Goal: Transaction & Acquisition: Purchase product/service

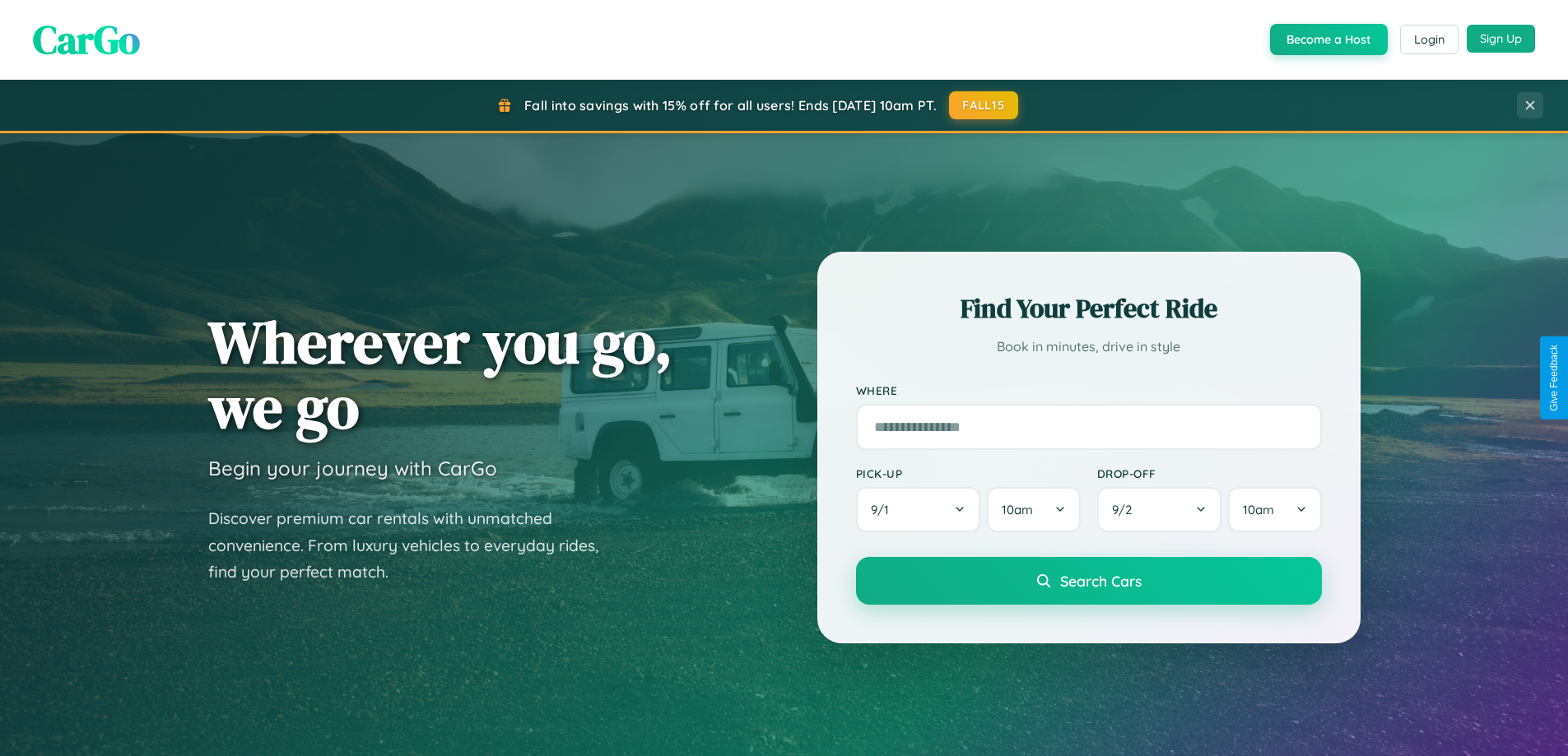
click at [1500, 39] on button "Sign Up" at bounding box center [1501, 38] width 69 height 28
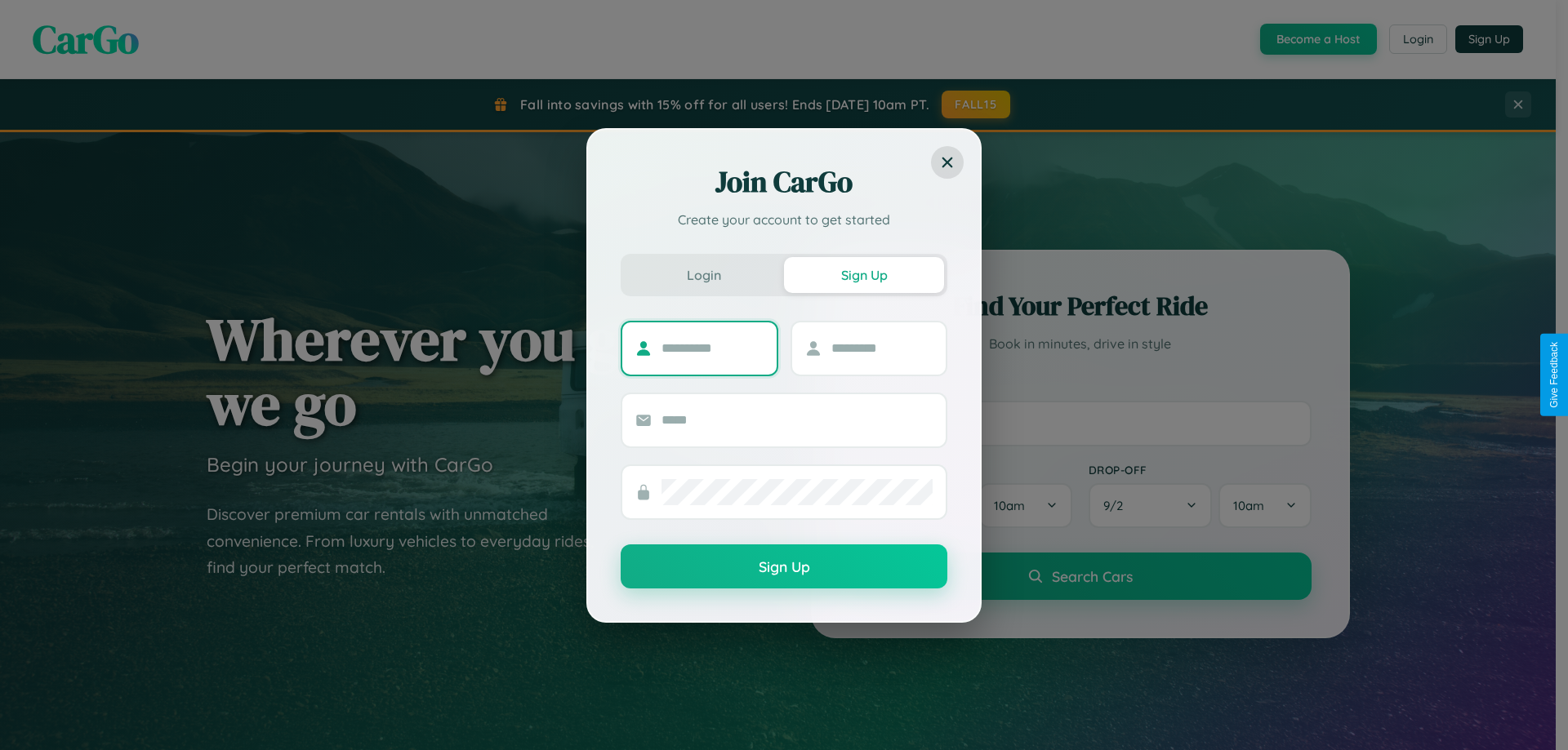
click at [713, 348] on input "text" at bounding box center [713, 349] width 102 height 26
type input "********"
click at [881, 348] on input "text" at bounding box center [883, 349] width 102 height 26
type input "*****"
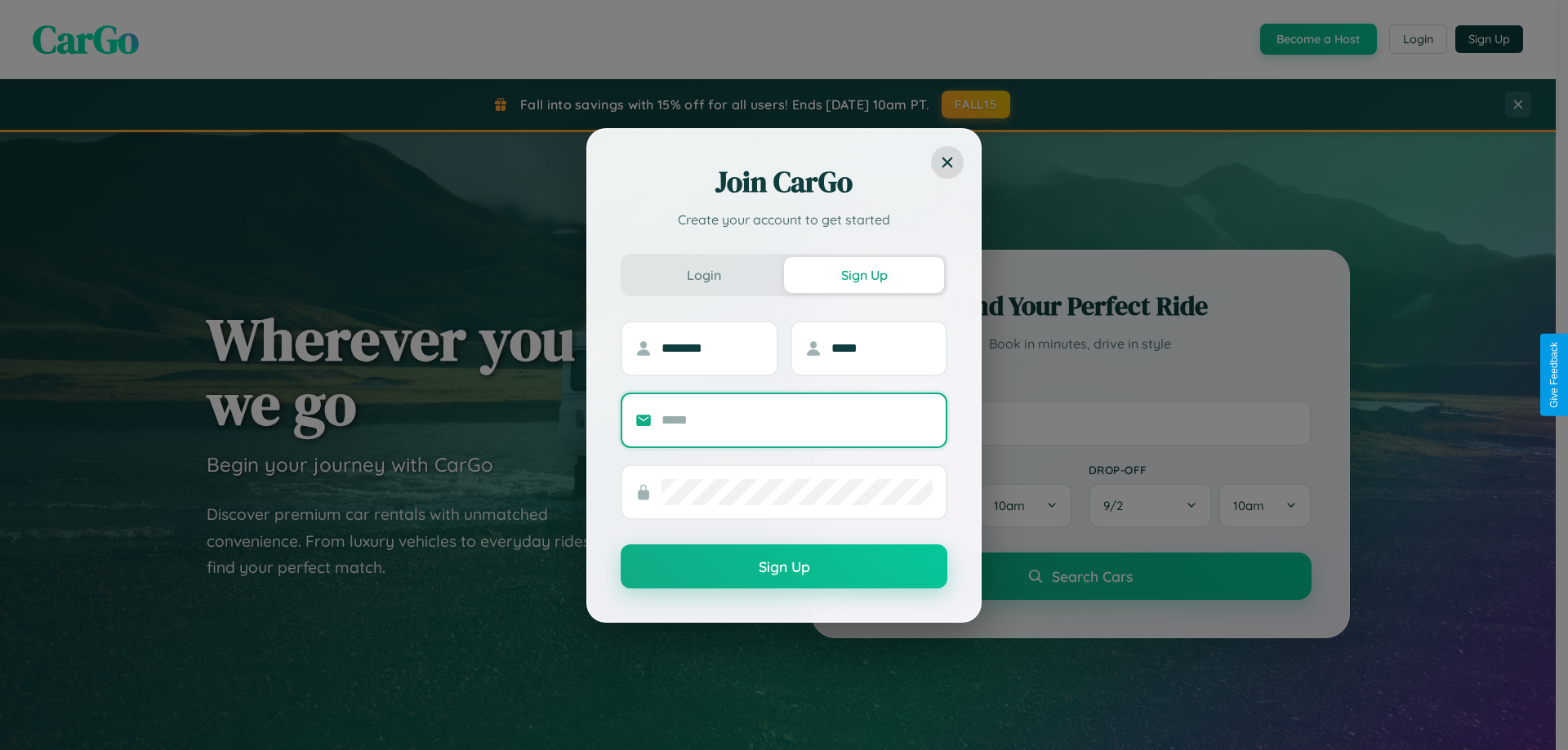
click at [797, 419] on input "text" at bounding box center [797, 420] width 271 height 26
type input "**********"
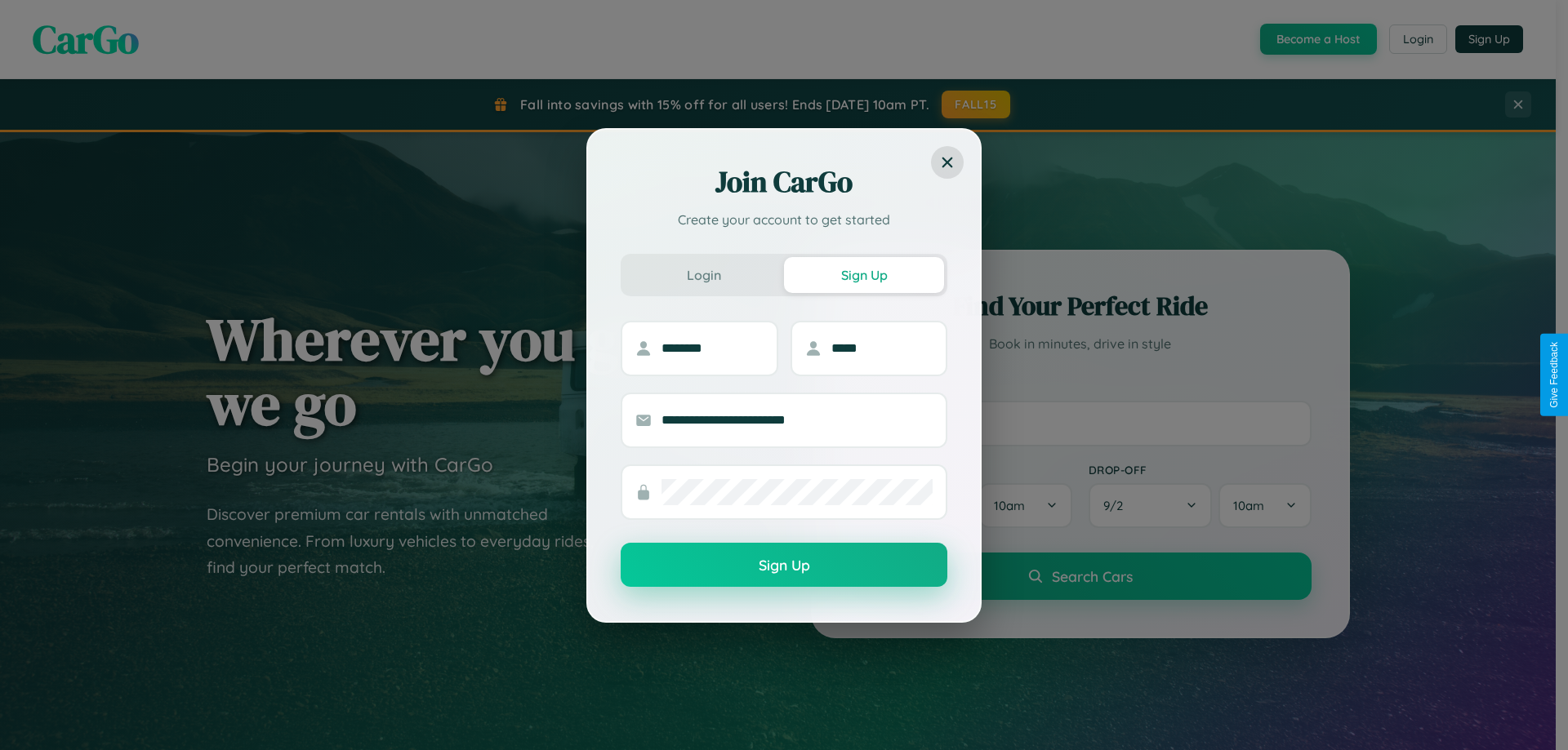
click at [784, 566] on button "Sign Up" at bounding box center [784, 565] width 327 height 44
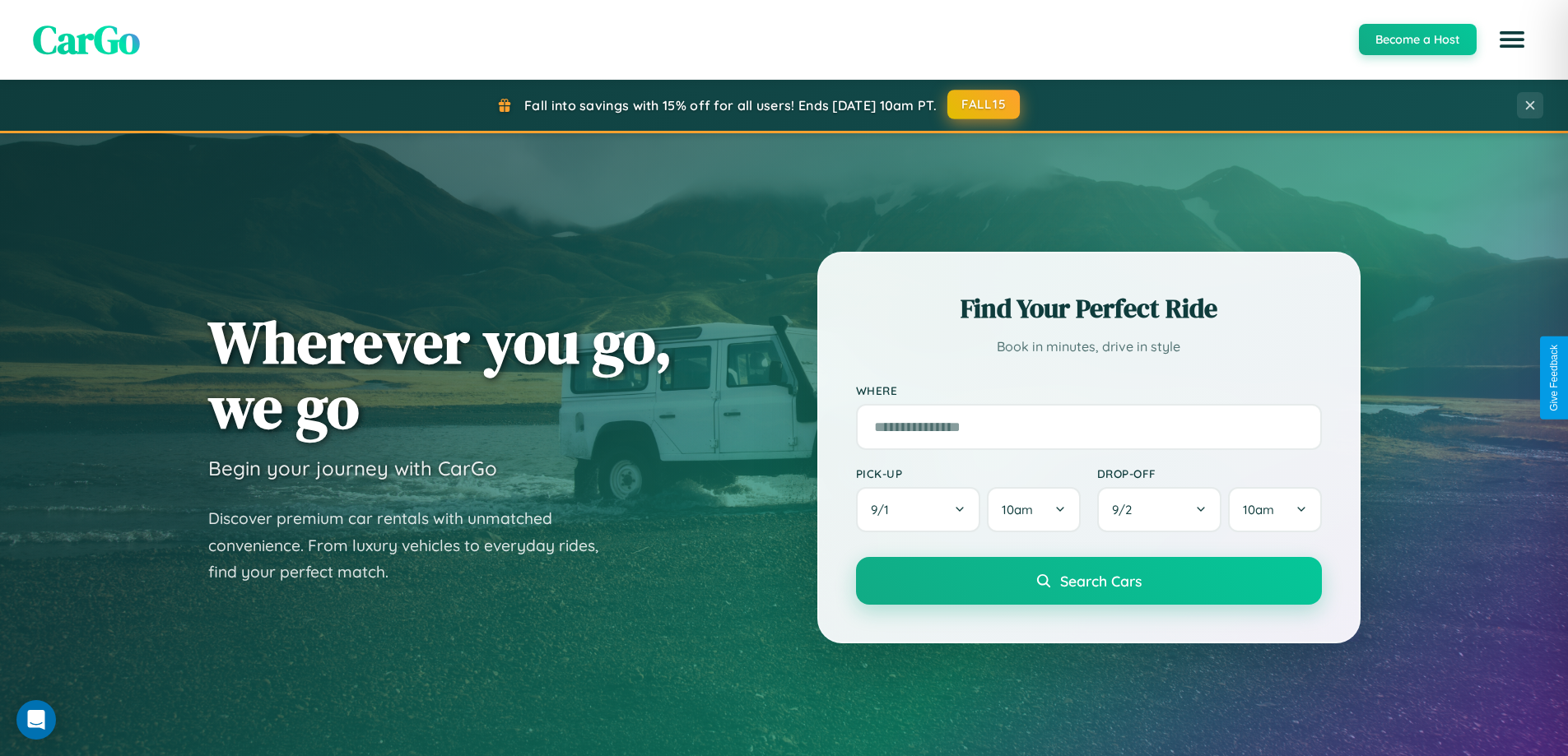
click at [985, 105] on button "FALL15" at bounding box center [984, 104] width 72 height 30
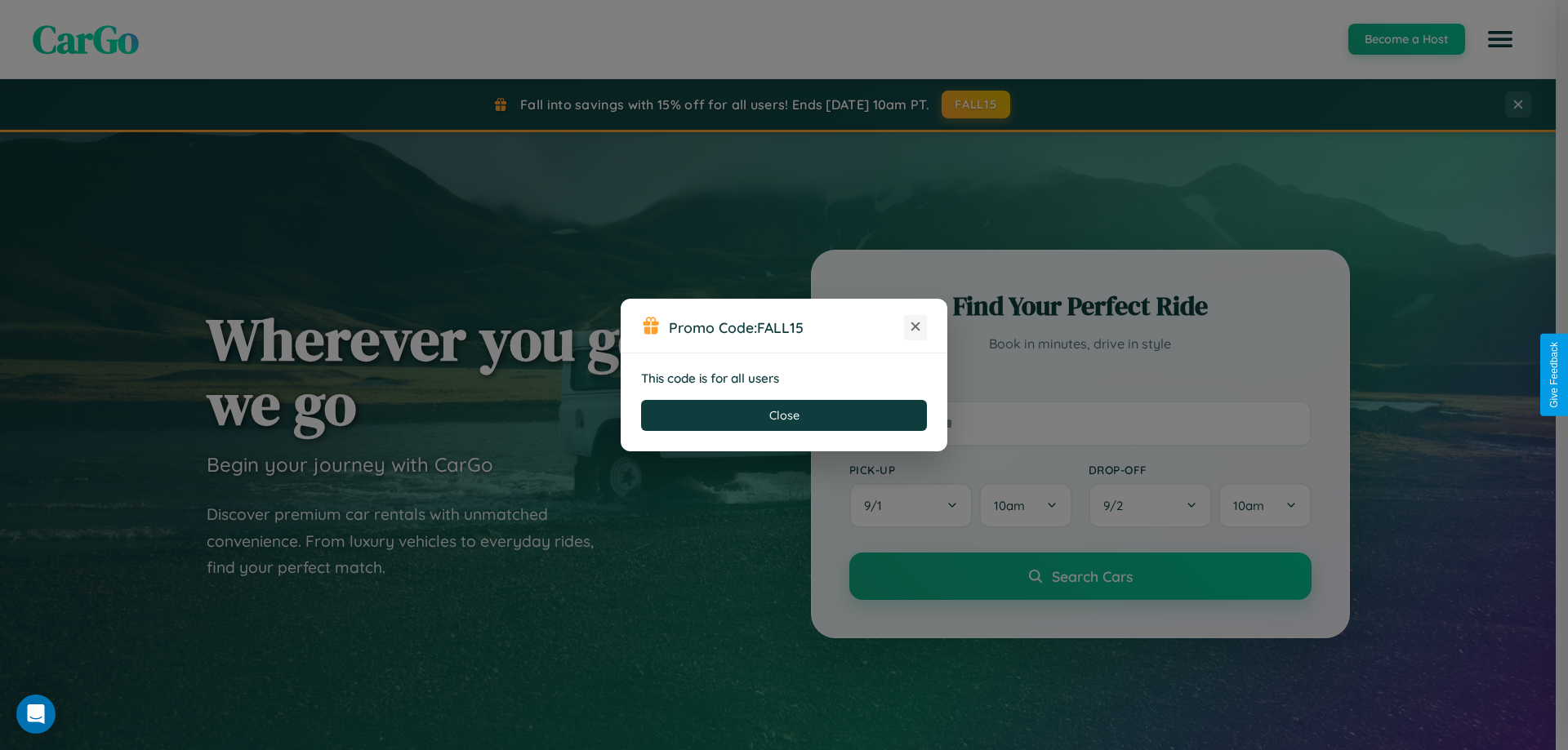
click at [916, 328] on icon at bounding box center [915, 326] width 16 height 16
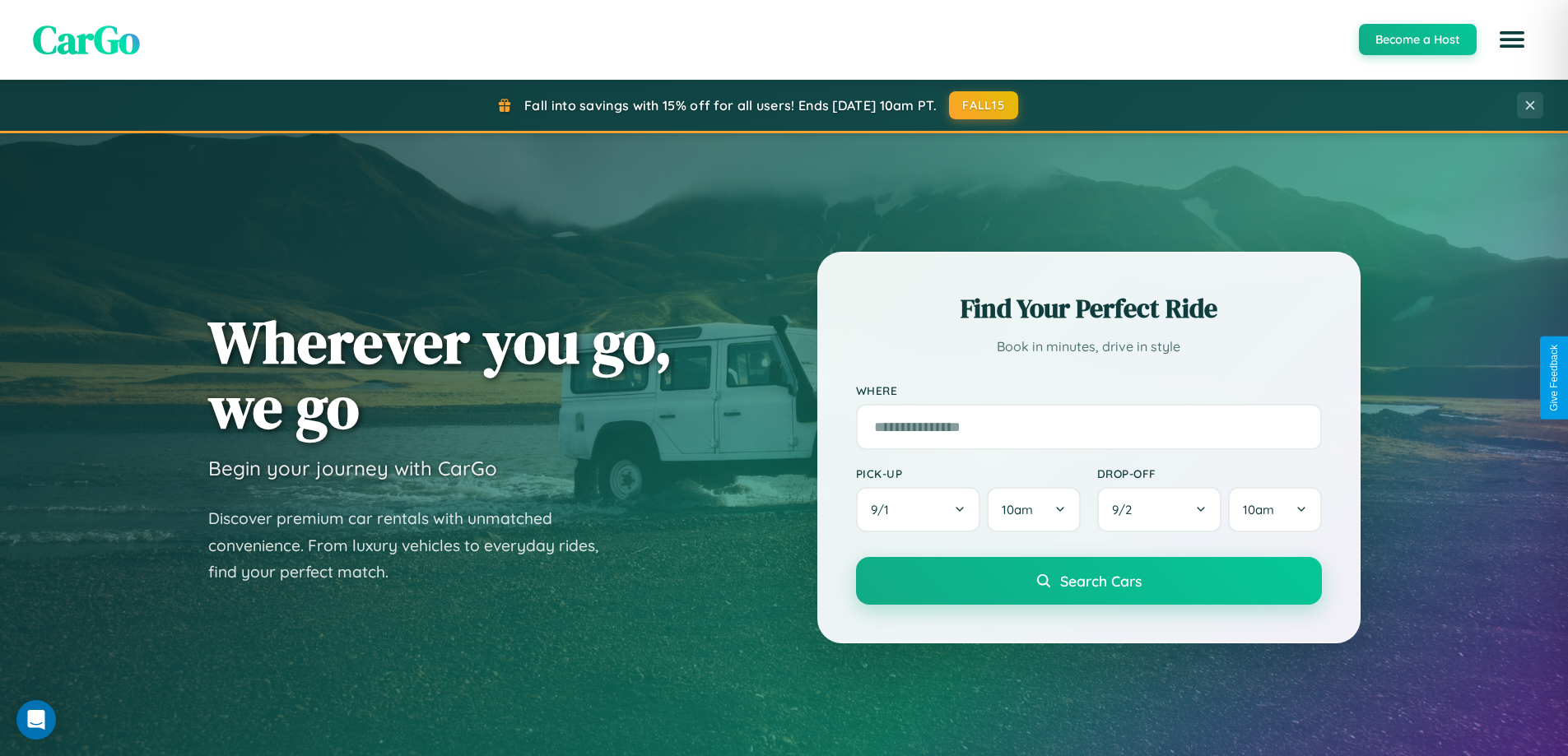
scroll to position [1132, 0]
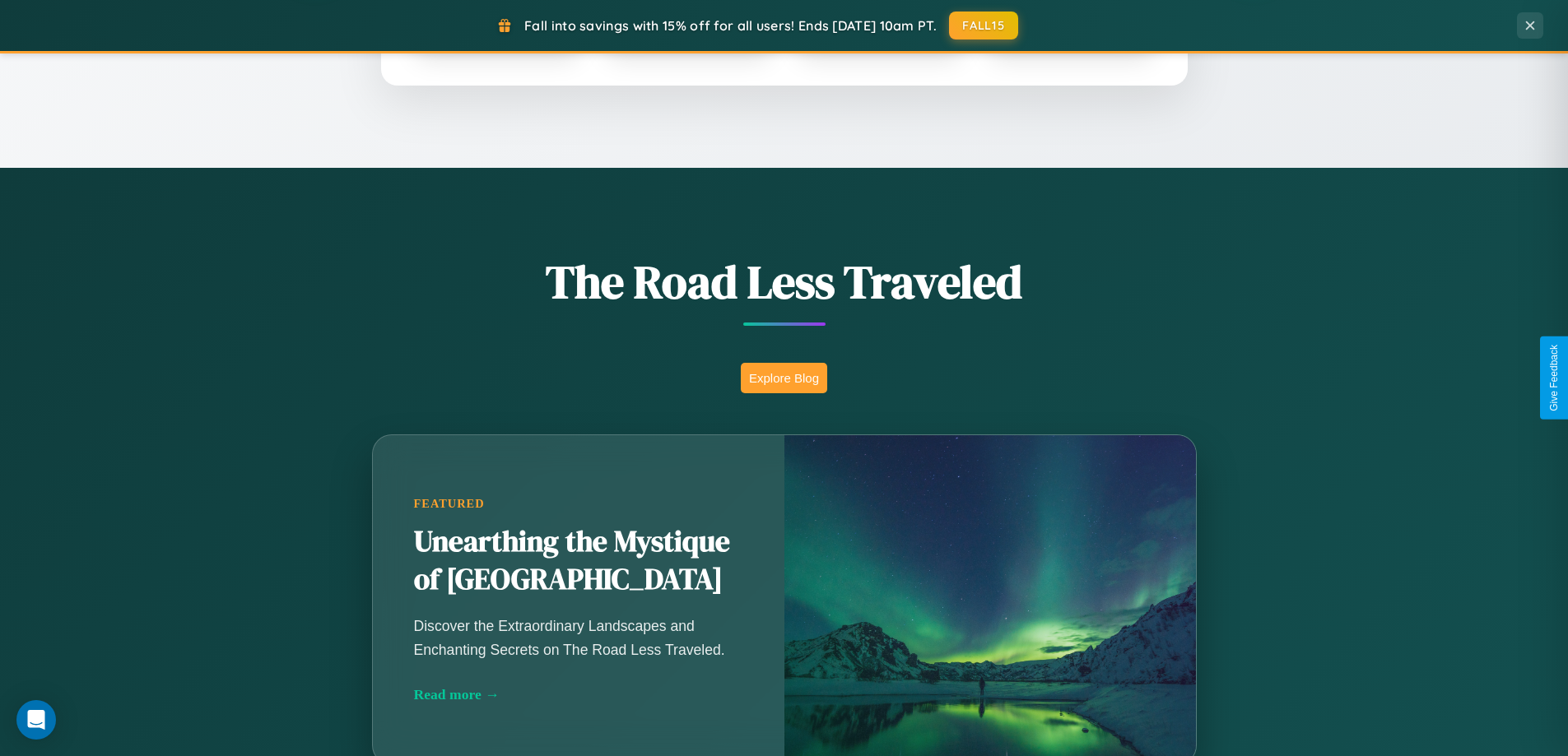
click at [784, 378] on button "Explore Blog" at bounding box center [784, 378] width 87 height 30
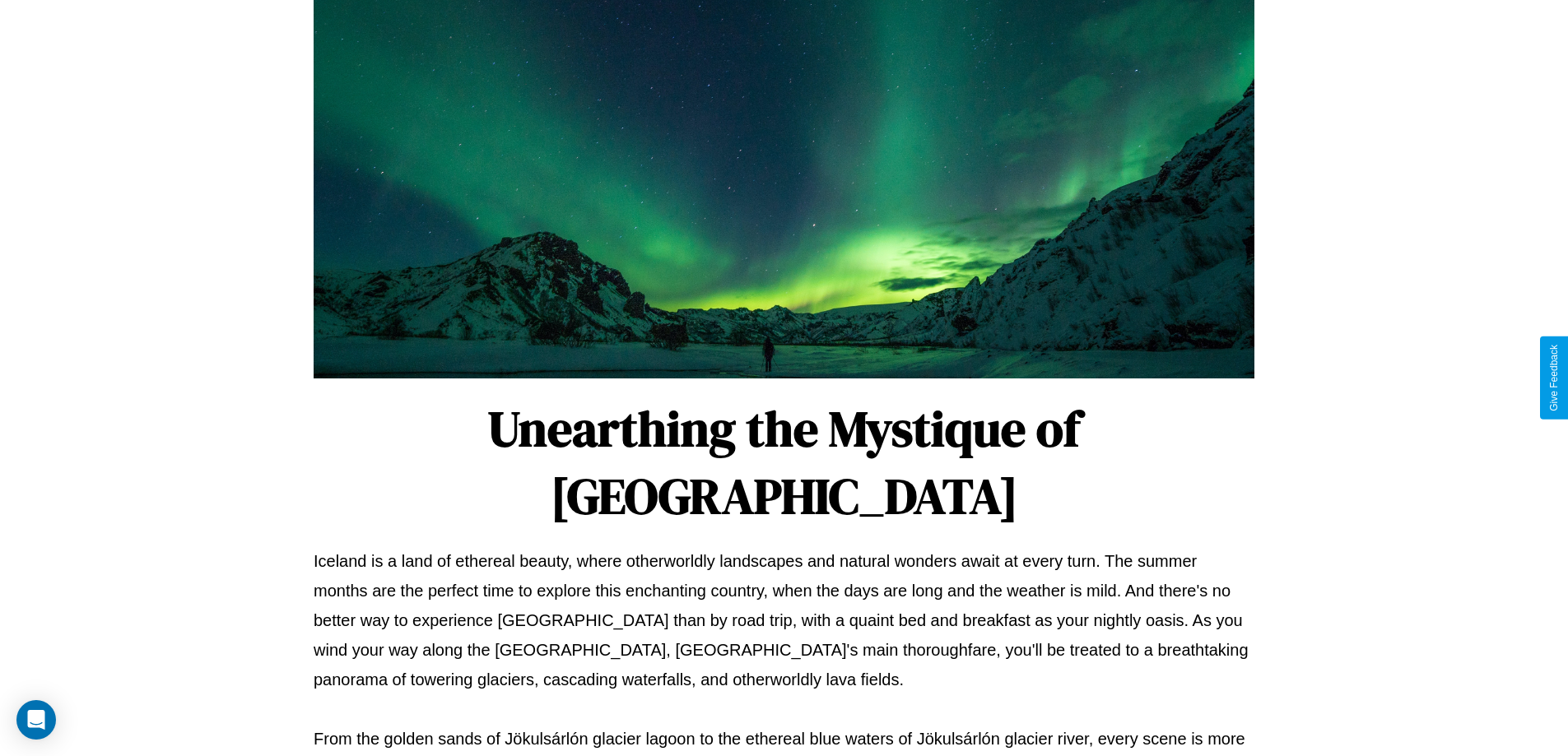
scroll to position [532, 0]
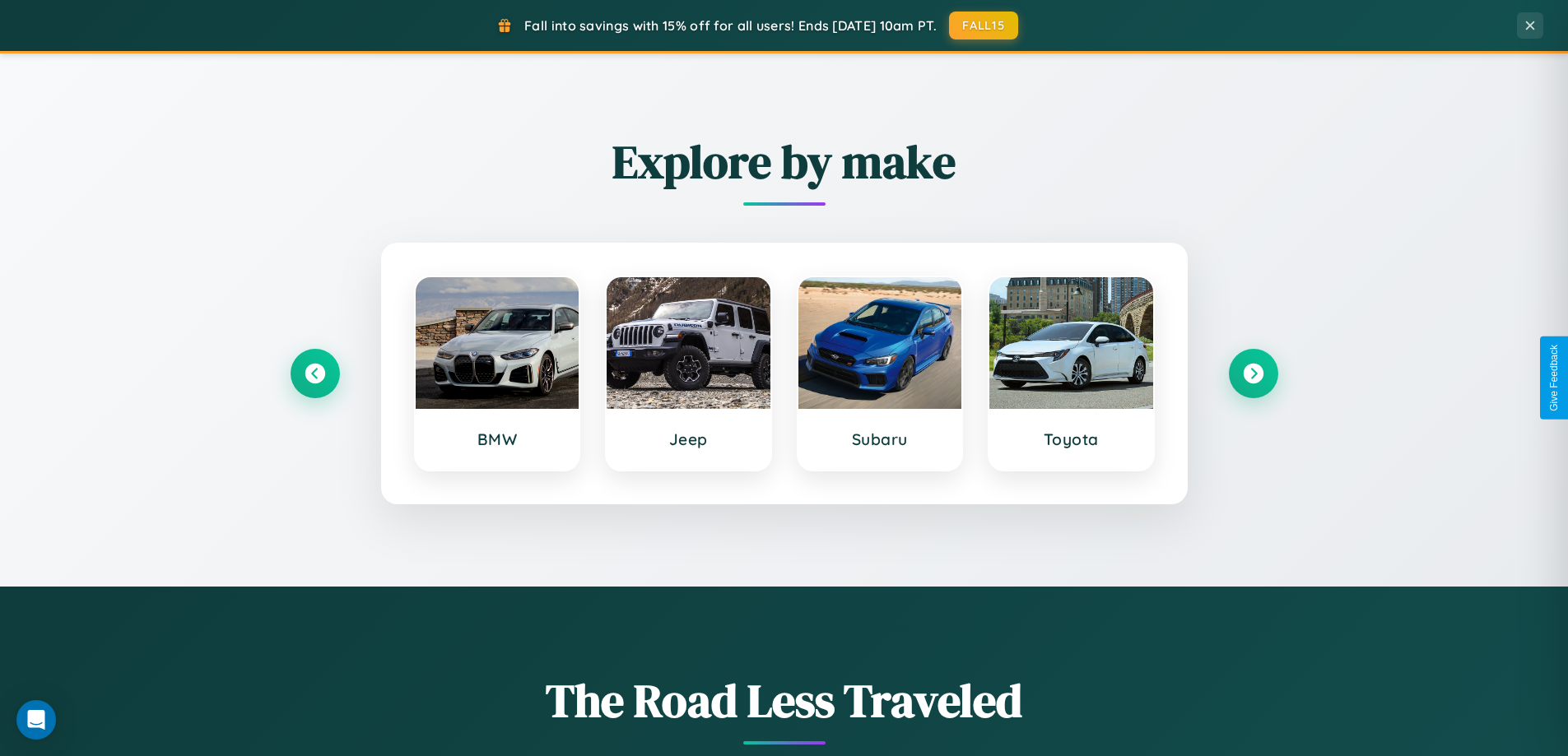
scroll to position [709, 0]
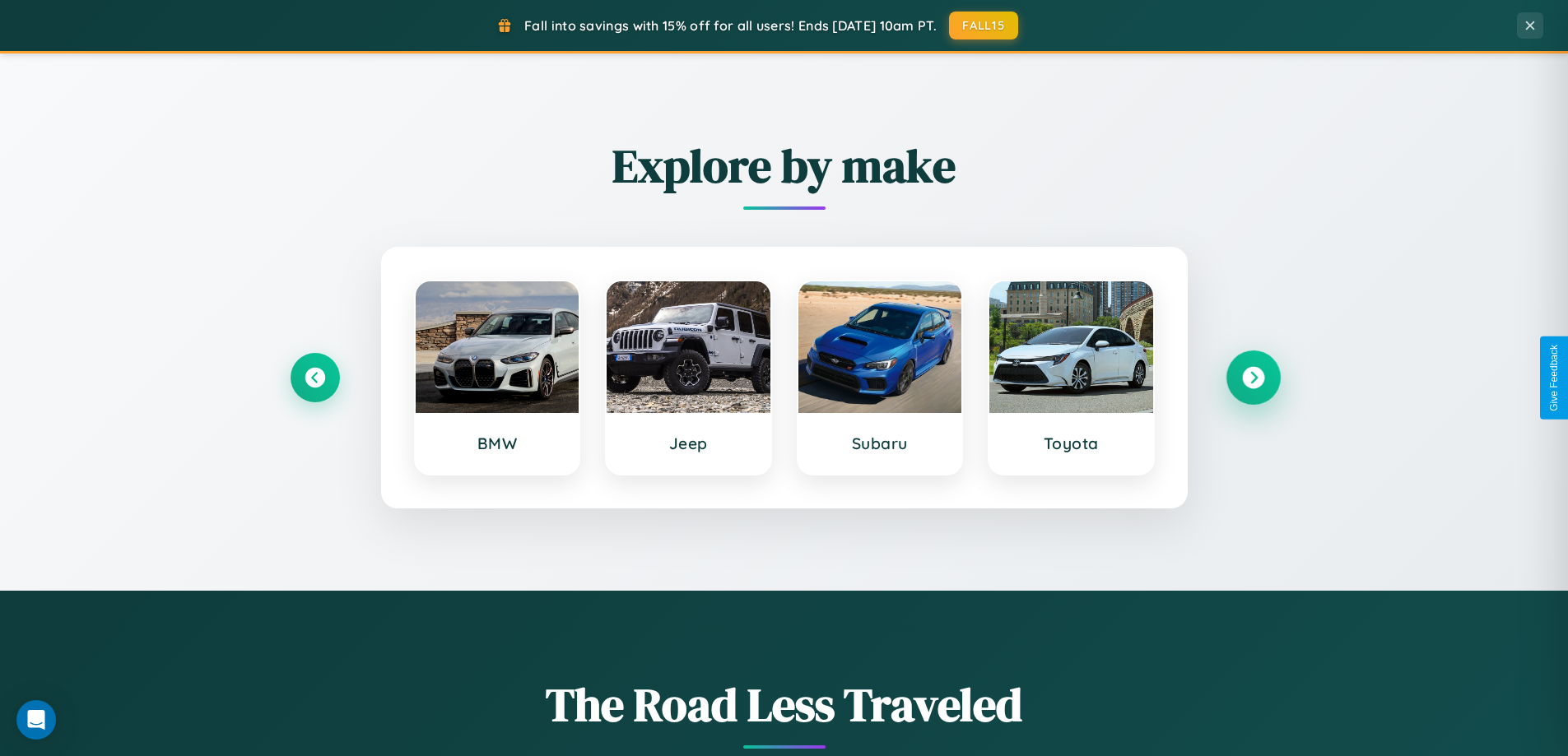
click at [1253, 378] on icon at bounding box center [1253, 377] width 22 height 22
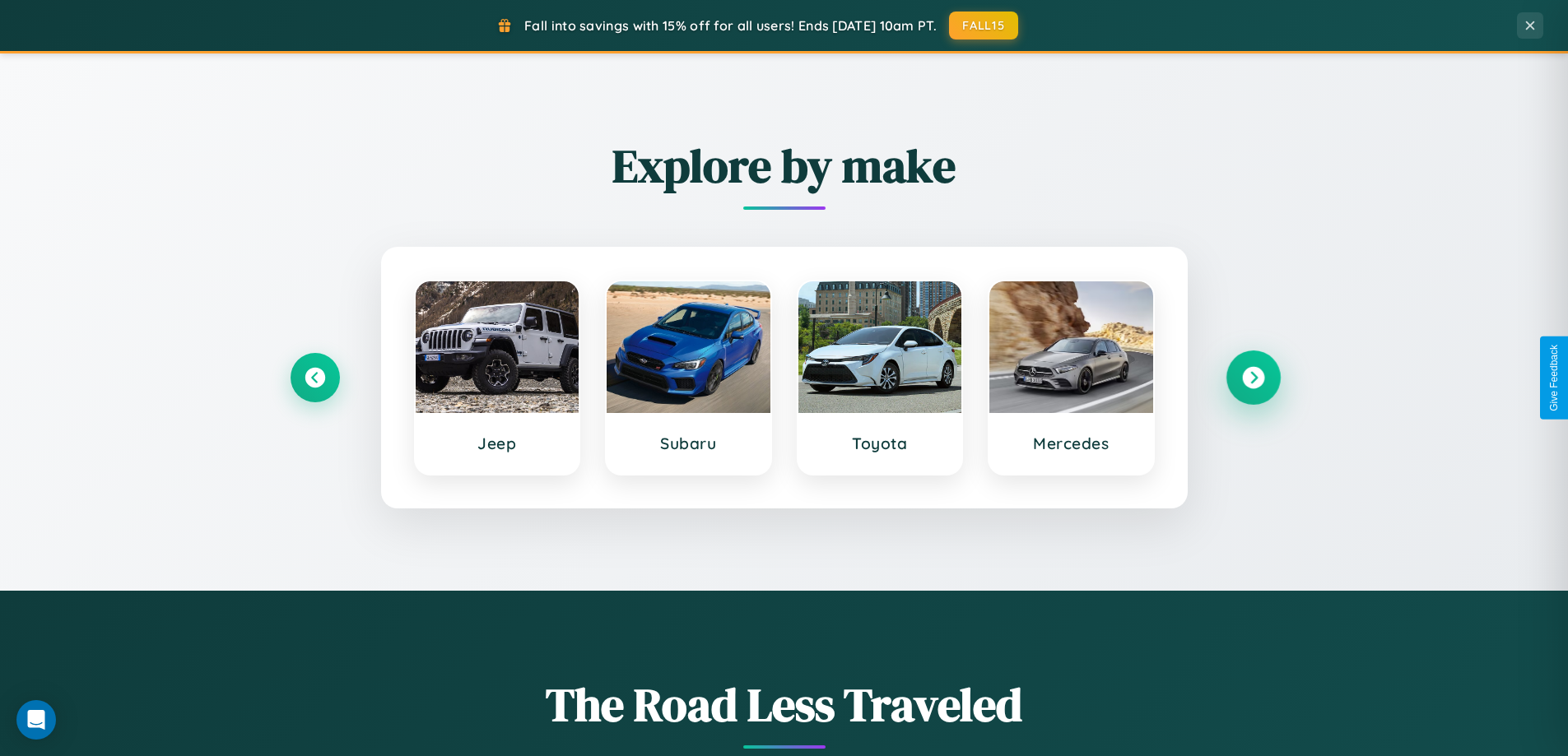
click at [1253, 378] on icon at bounding box center [1253, 377] width 22 height 22
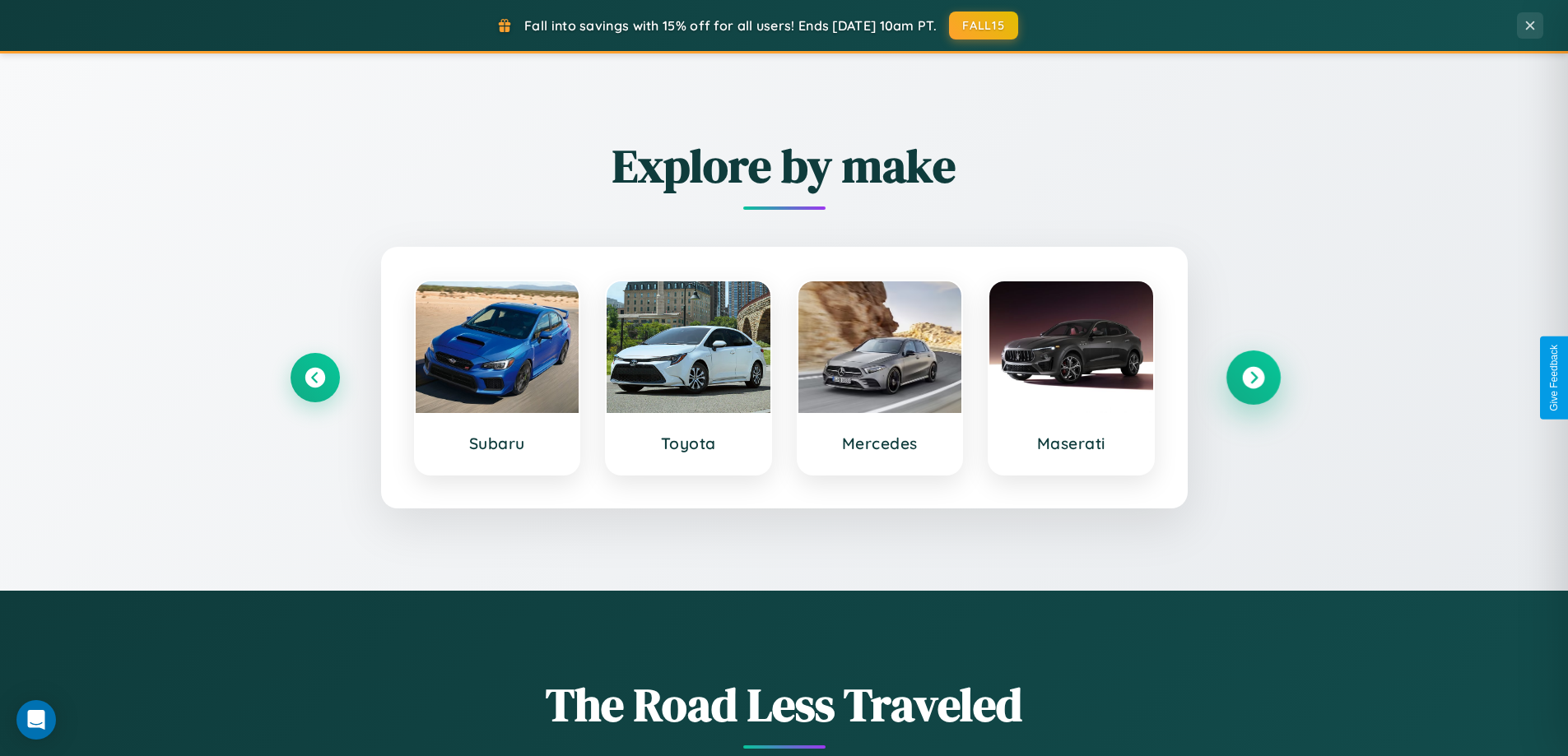
click at [1253, 378] on icon at bounding box center [1253, 377] width 22 height 22
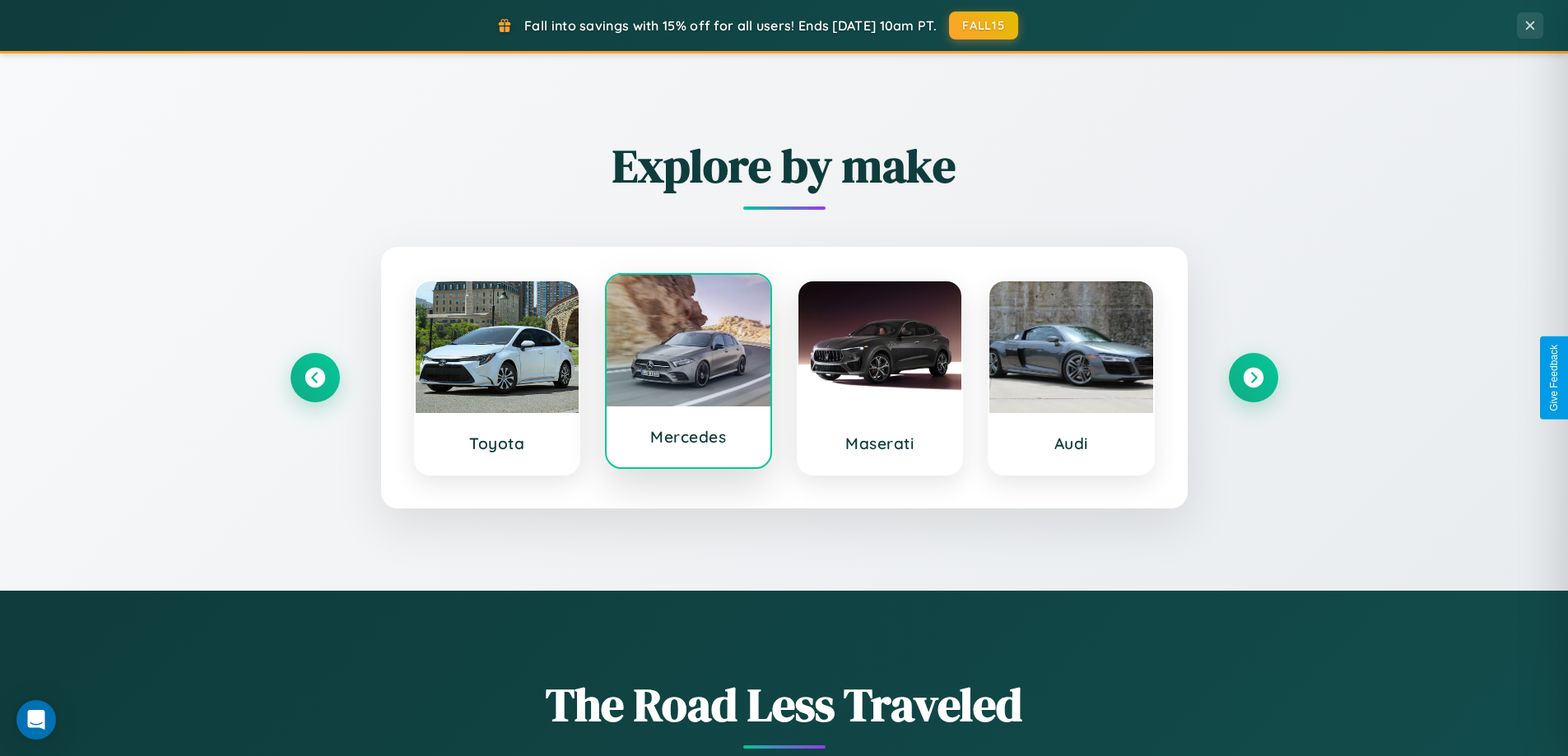
click at [688, 377] on div at bounding box center [689, 341] width 164 height 131
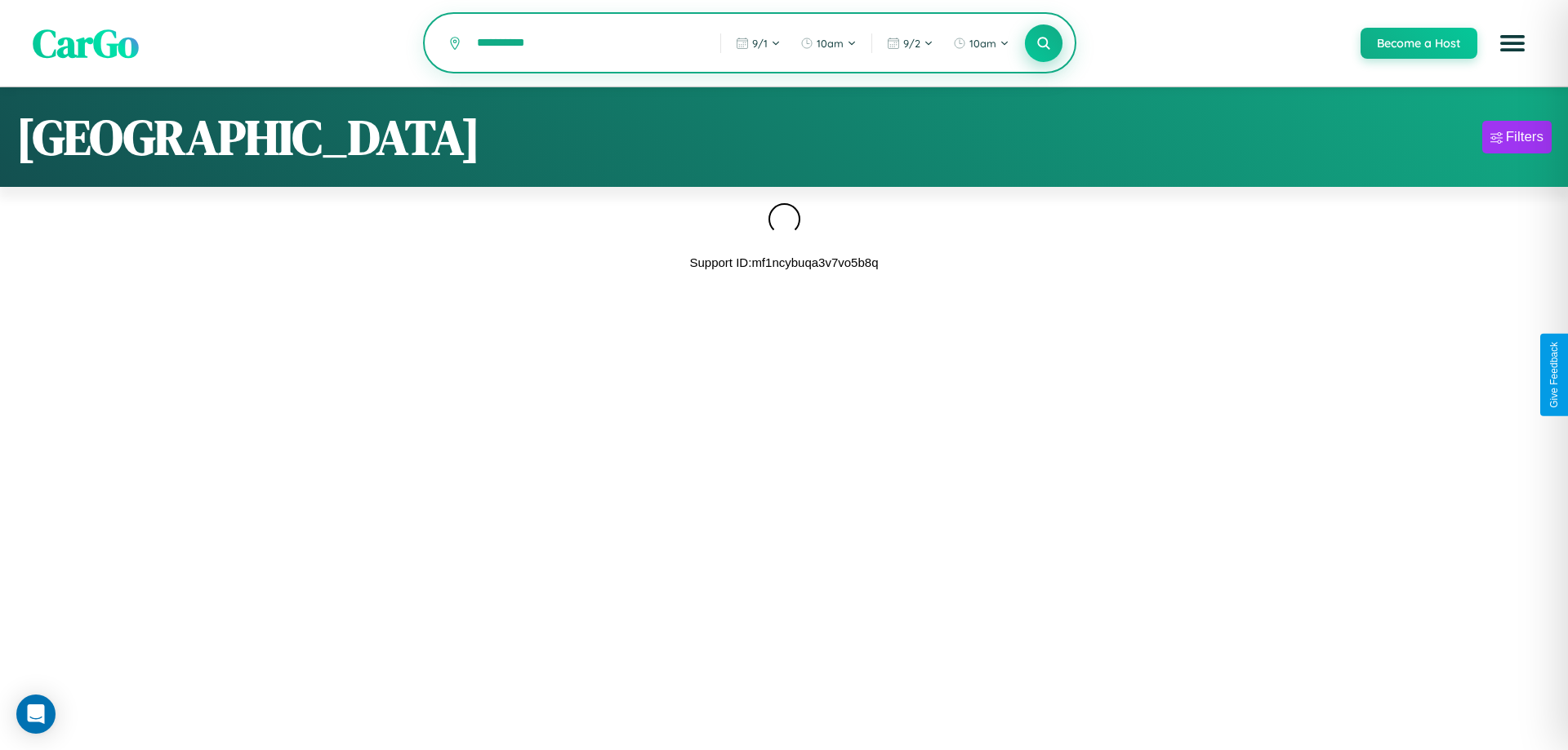
type input "**********"
click at [1043, 44] on icon at bounding box center [1043, 43] width 15 height 15
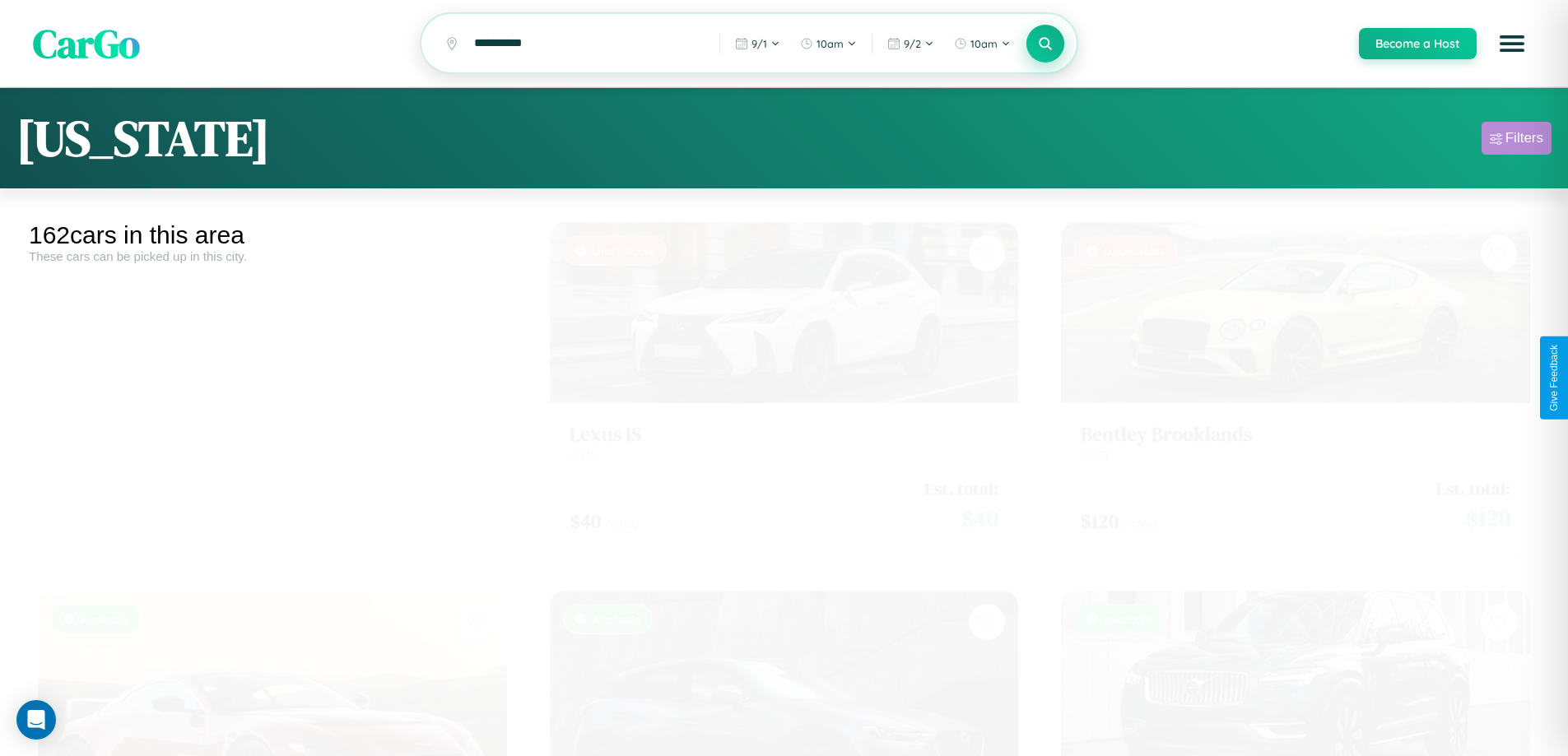
click at [1517, 141] on div "Filters" at bounding box center [1525, 138] width 38 height 16
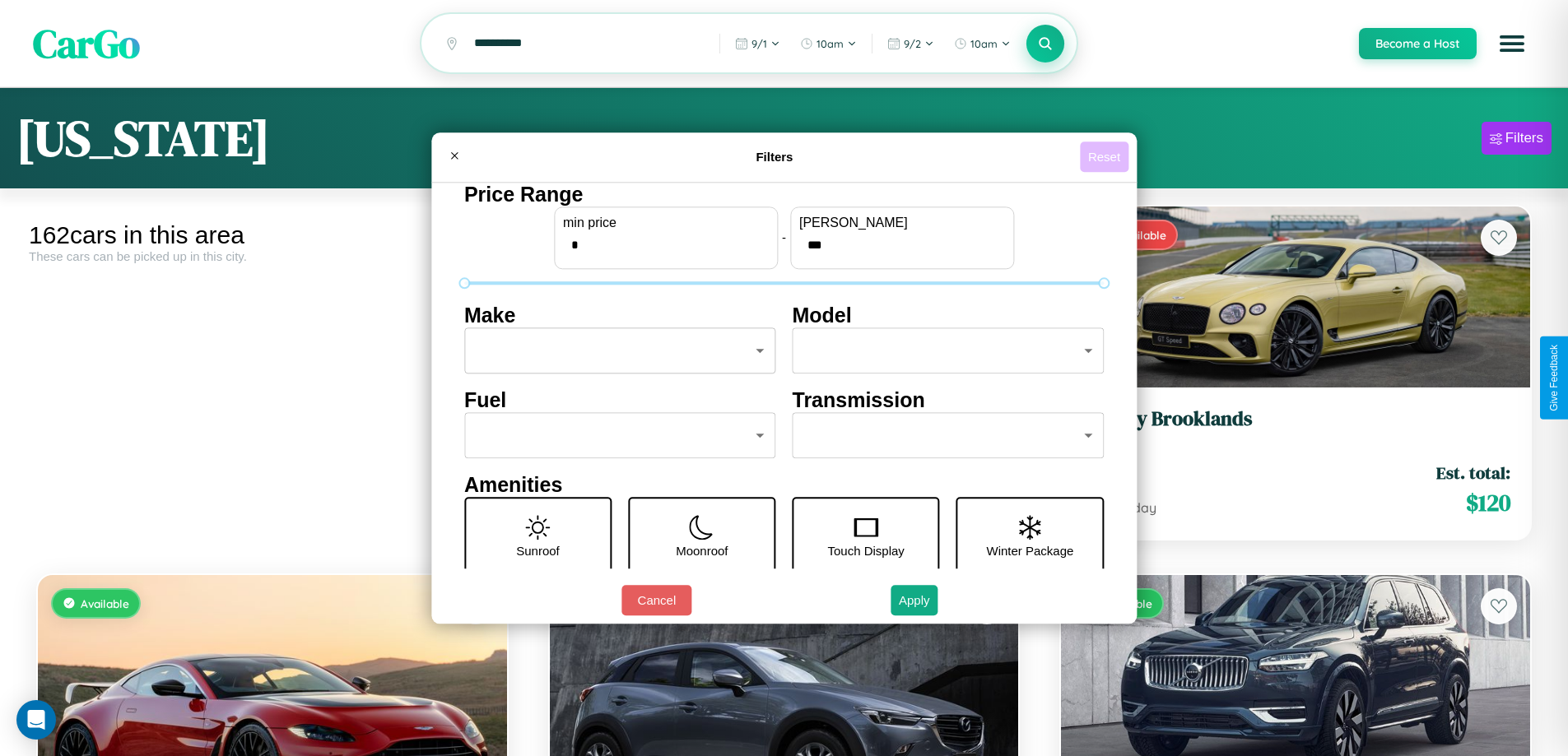
click at [1106, 156] on button "Reset" at bounding box center [1104, 157] width 49 height 30
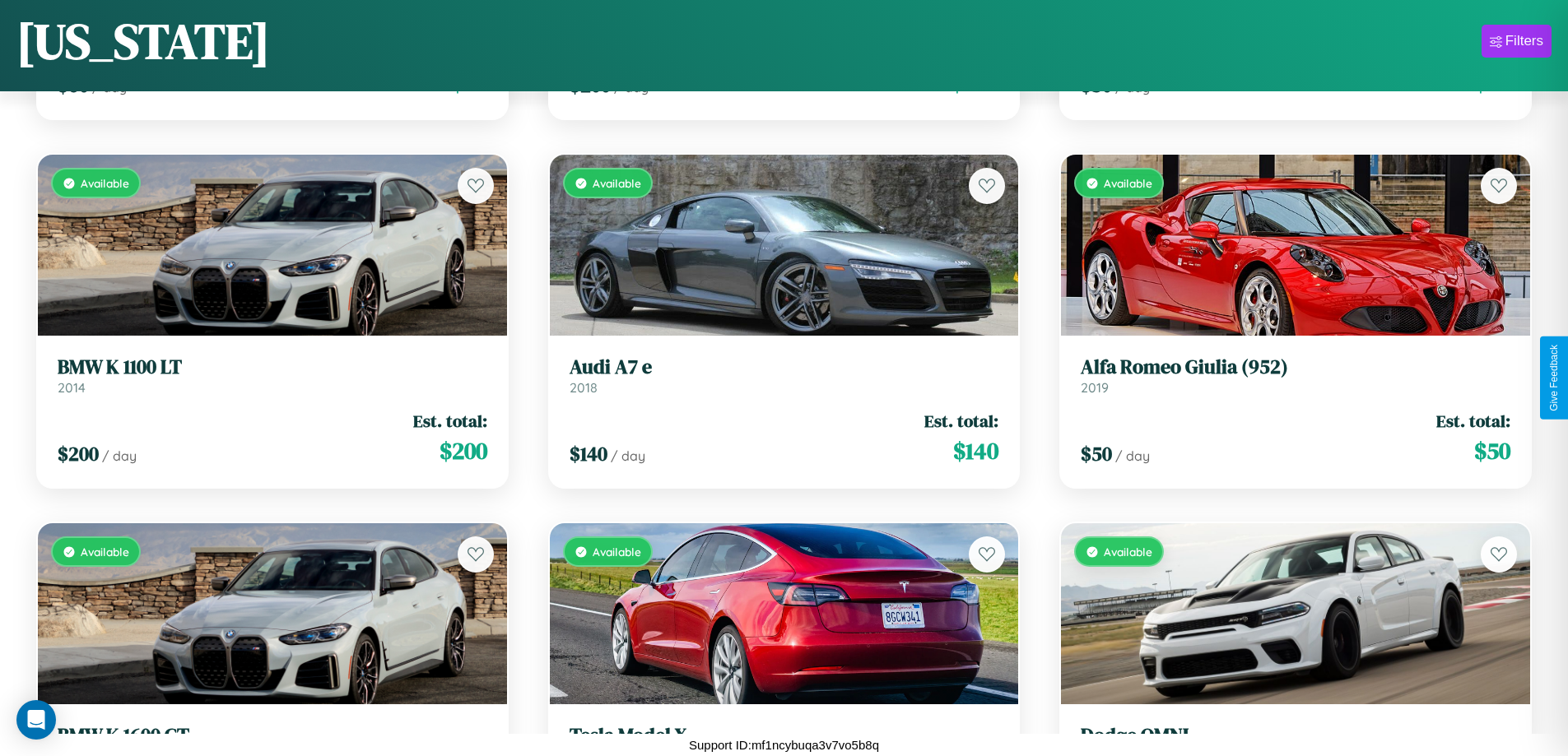
scroll to position [1705, 0]
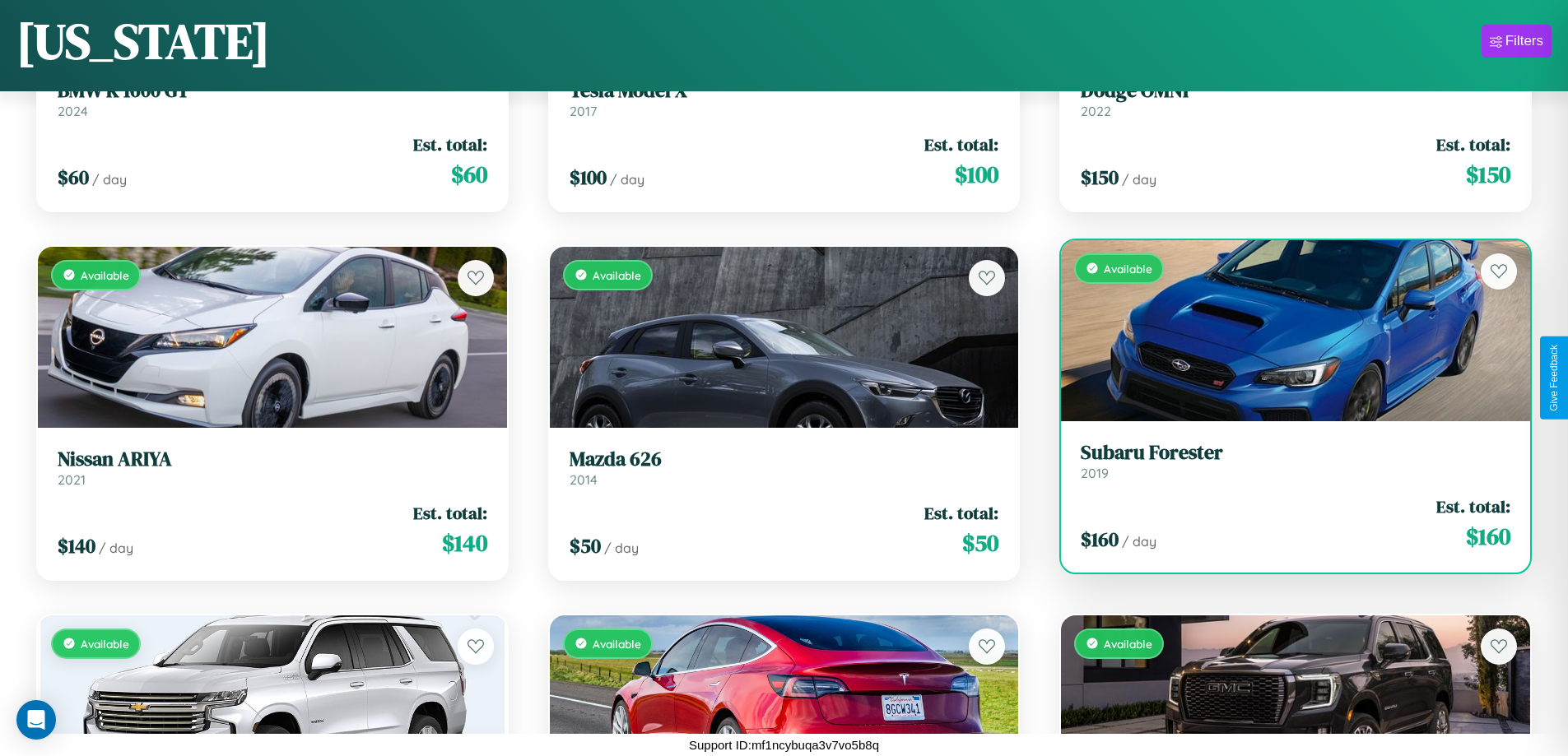
click at [1285, 462] on h3 "Subaru Forester" at bounding box center [1296, 452] width 430 height 24
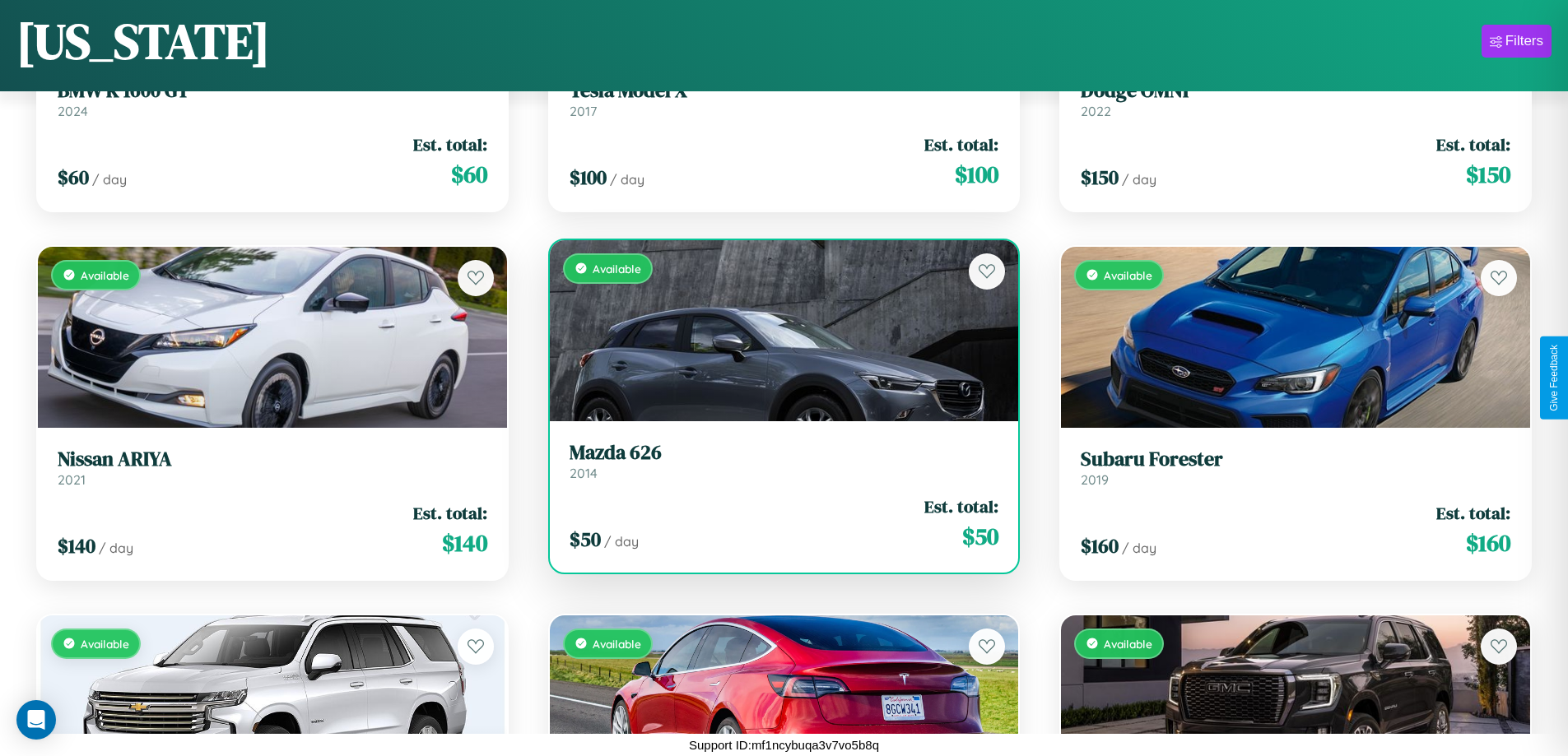
scroll to position [5759, 0]
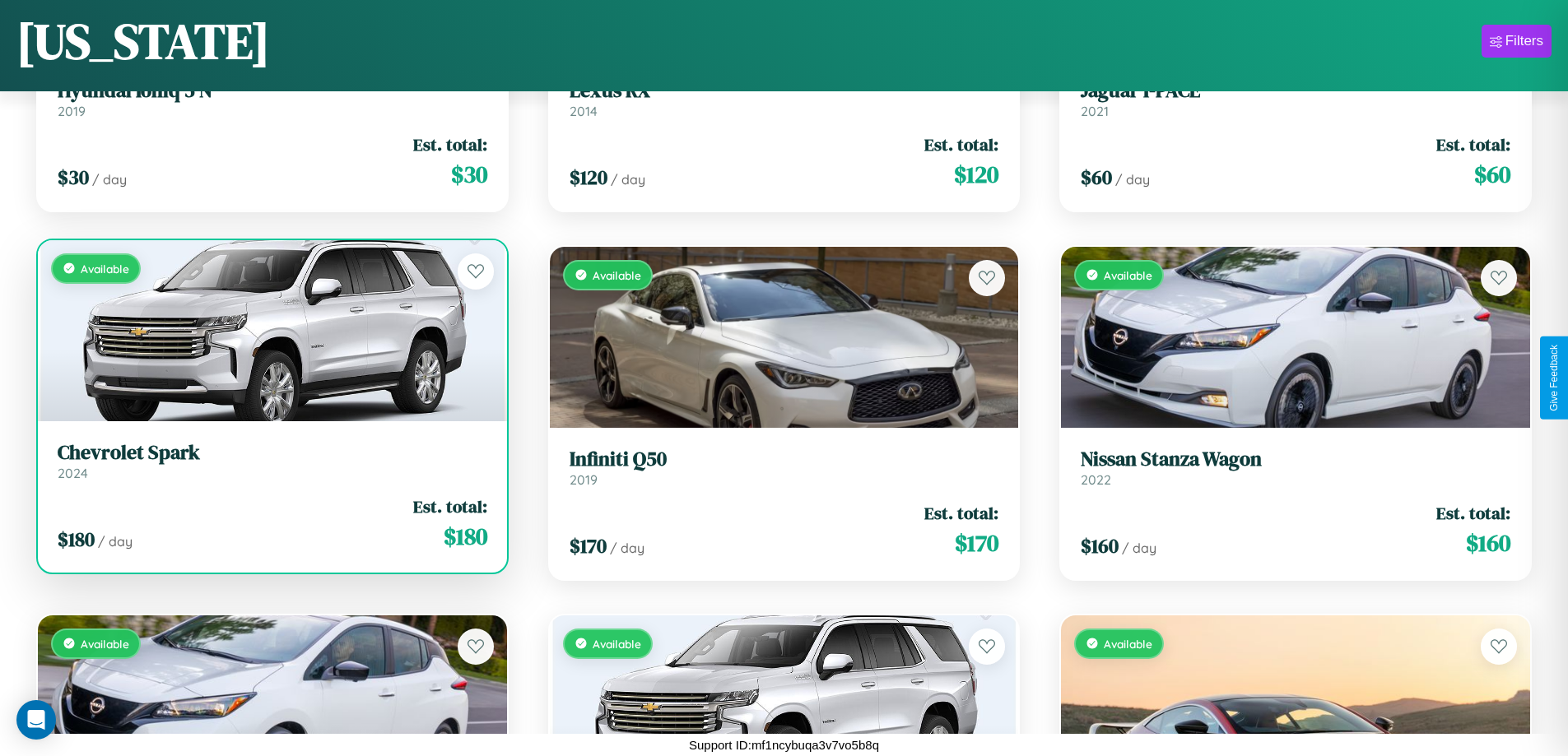
click at [270, 462] on h3 "Chevrolet Spark" at bounding box center [271, 452] width 430 height 24
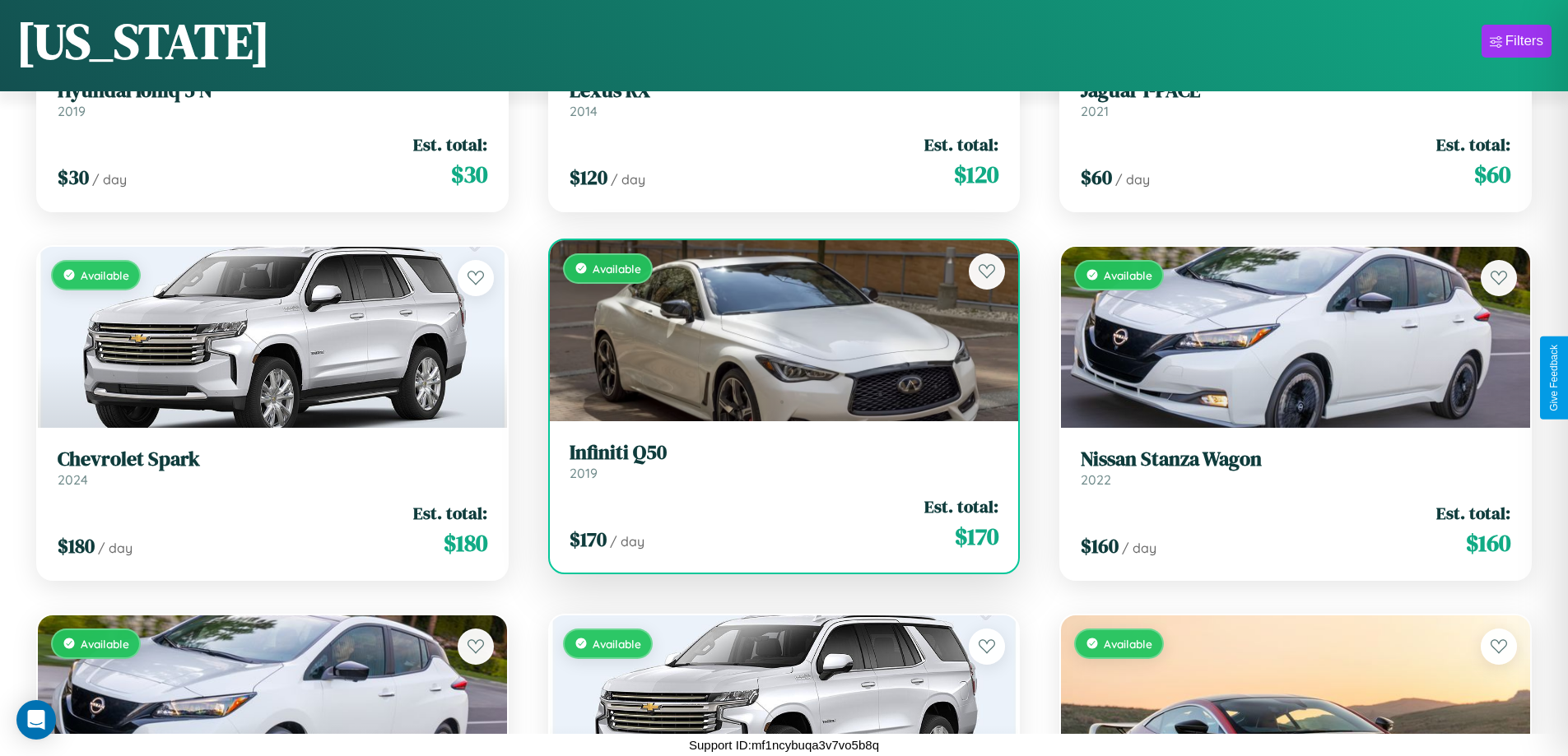
scroll to position [8338, 0]
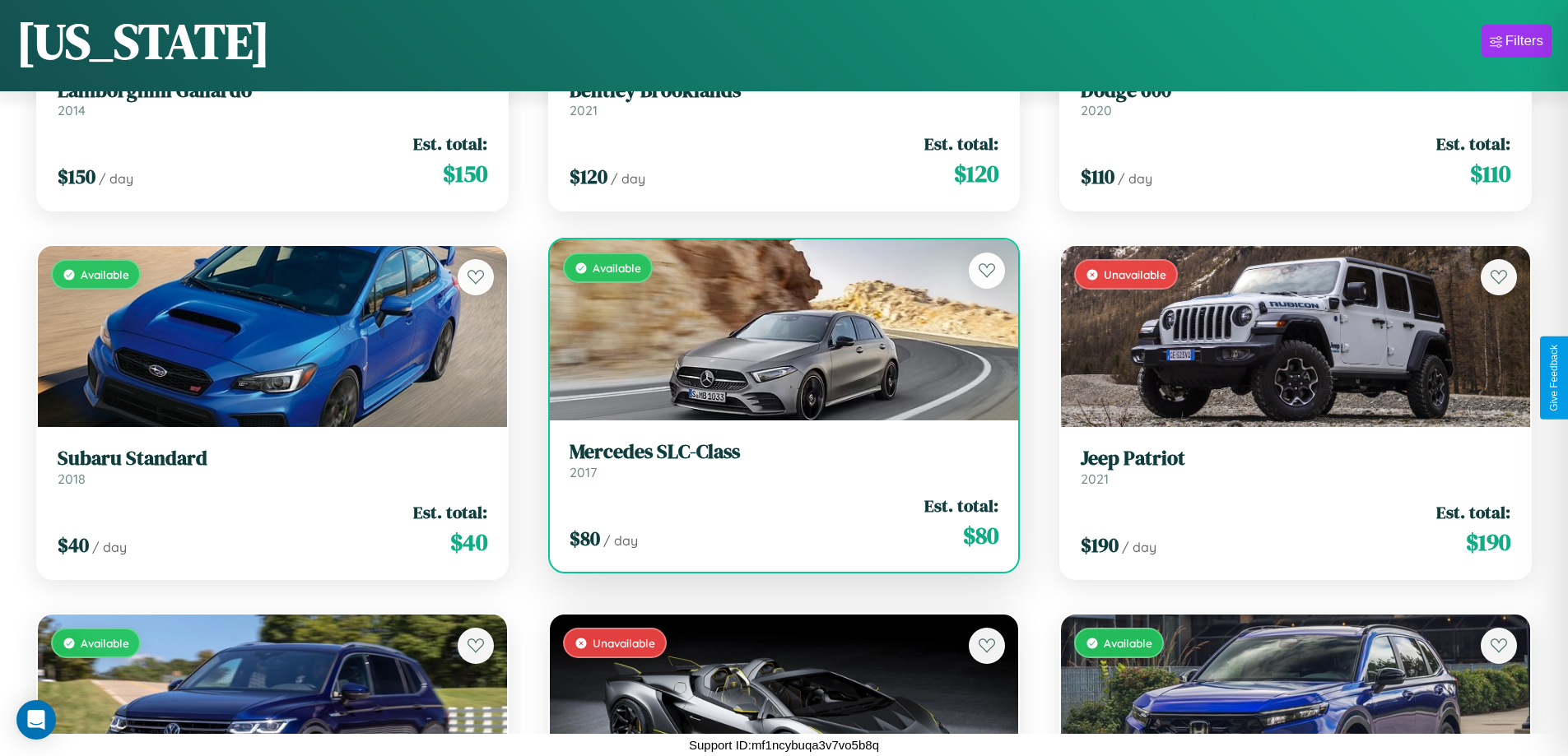
click at [777, 460] on h3 "Mercedes SLC-Class" at bounding box center [784, 451] width 430 height 24
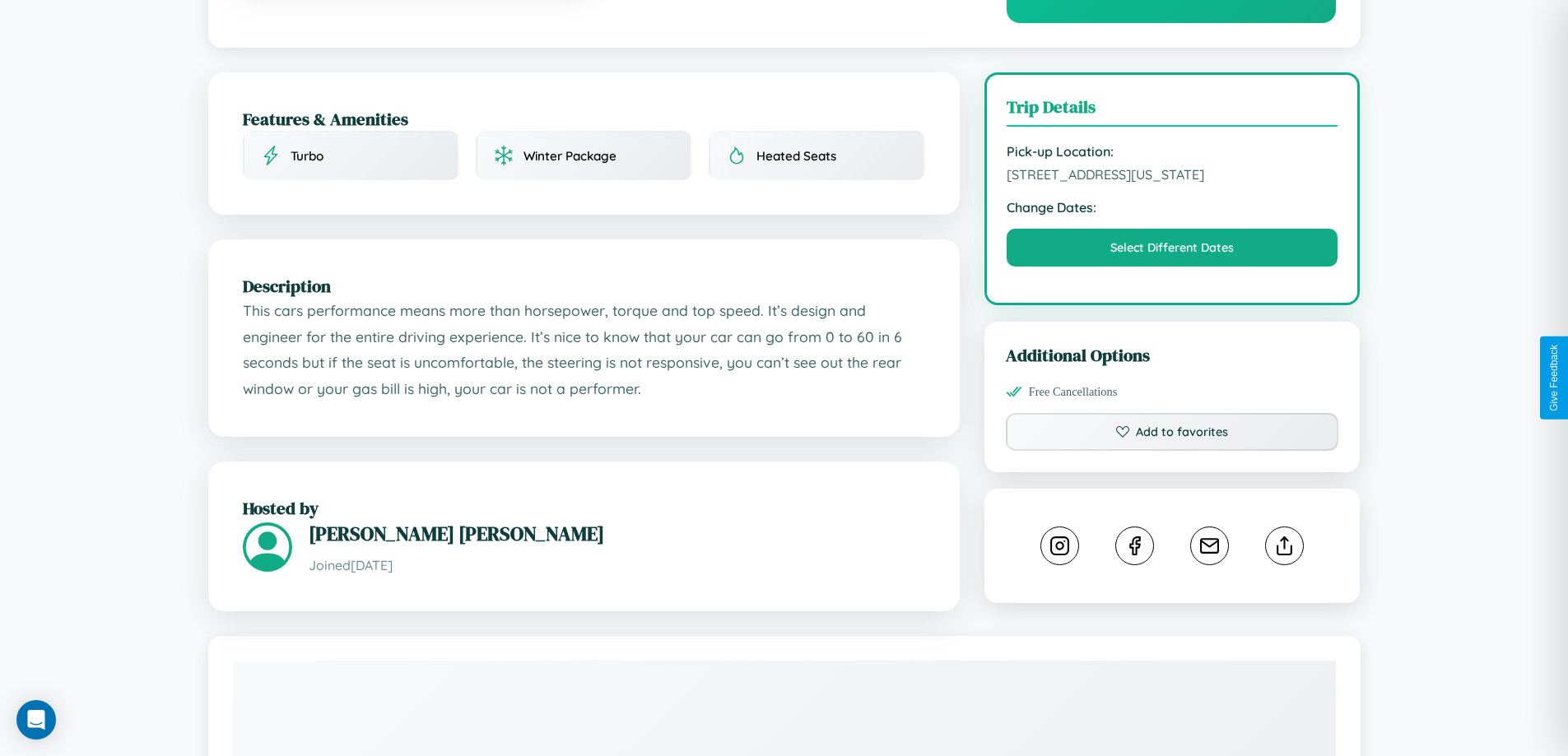
scroll to position [428, 0]
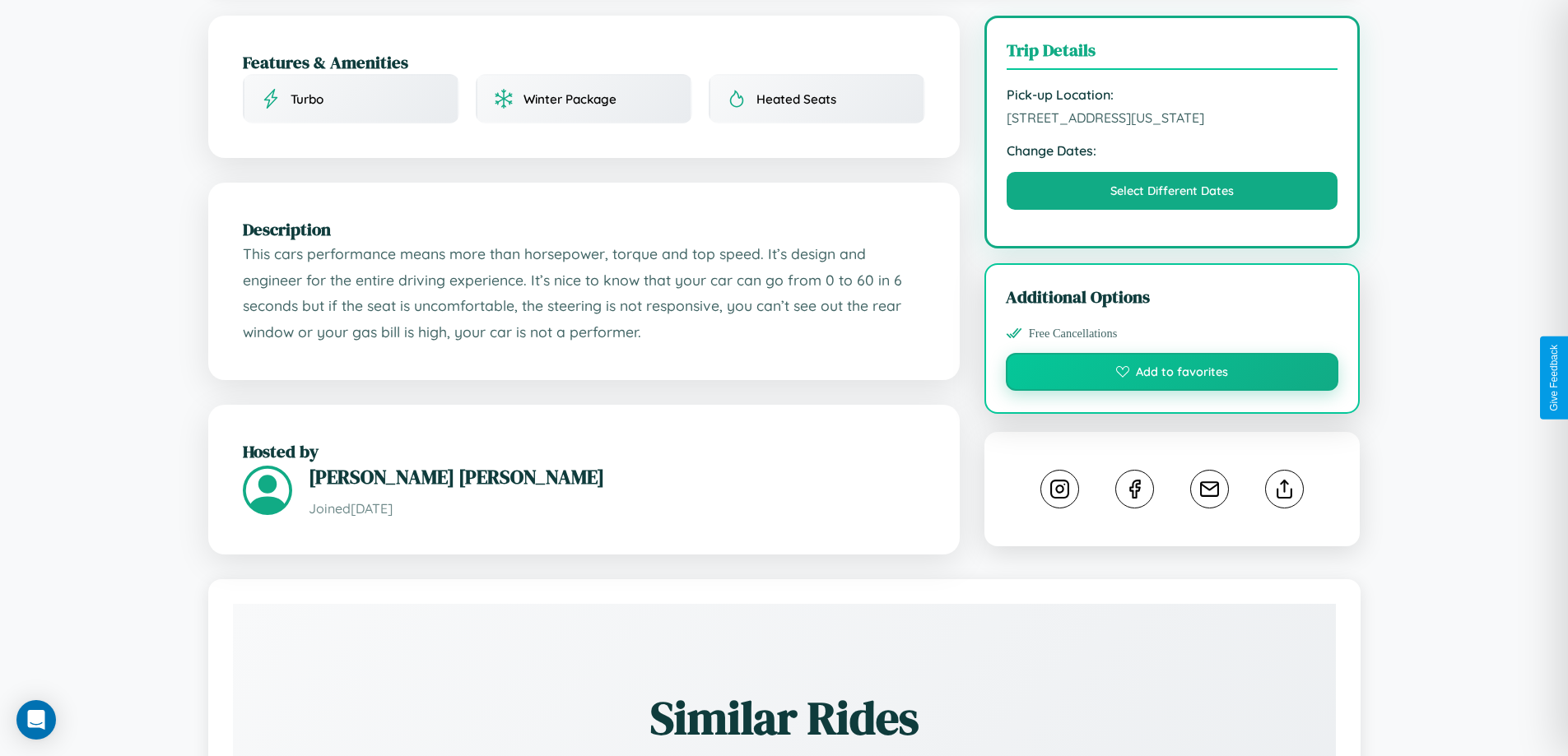
click at [1173, 374] on button "Add to favorites" at bounding box center [1173, 372] width 333 height 38
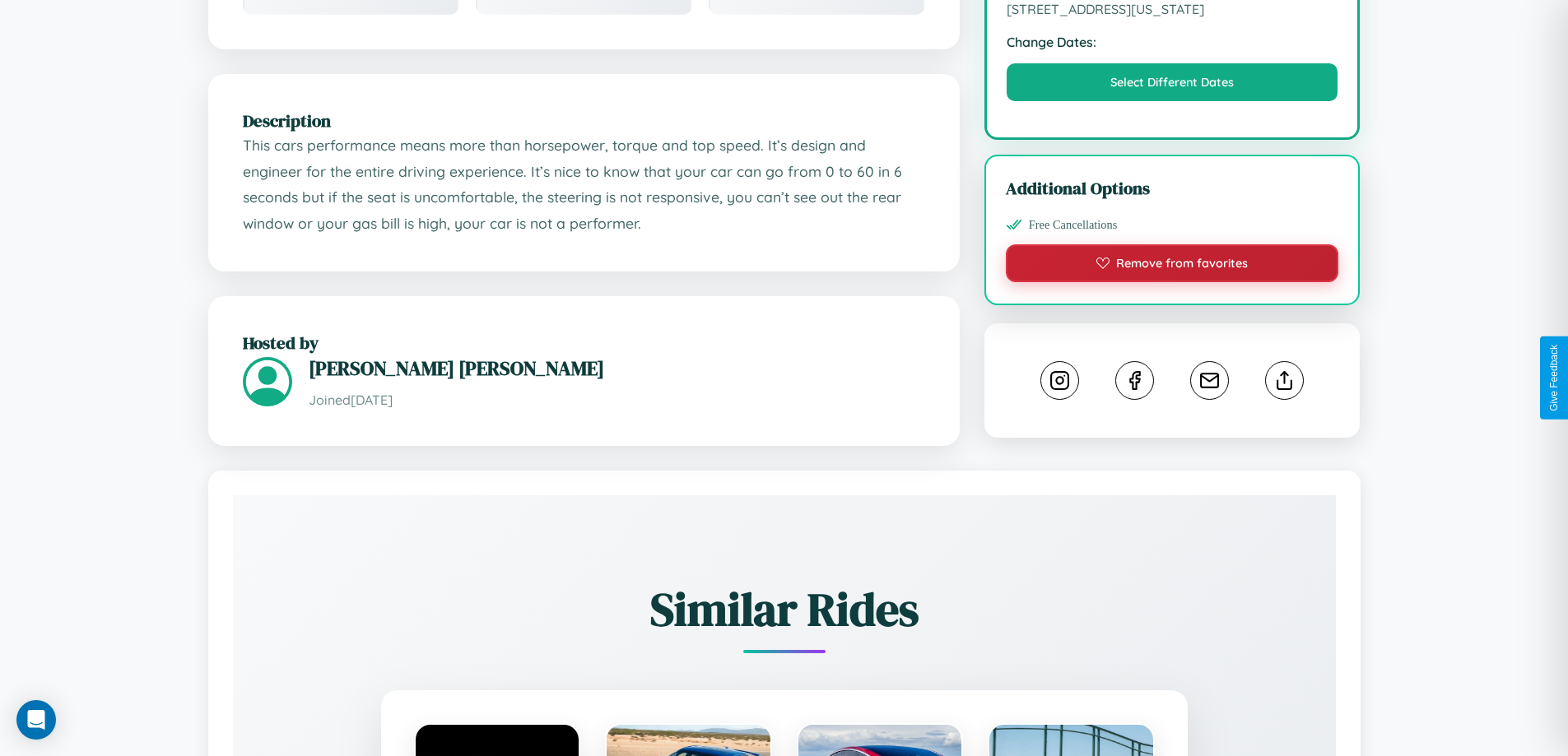
scroll to position [541, 0]
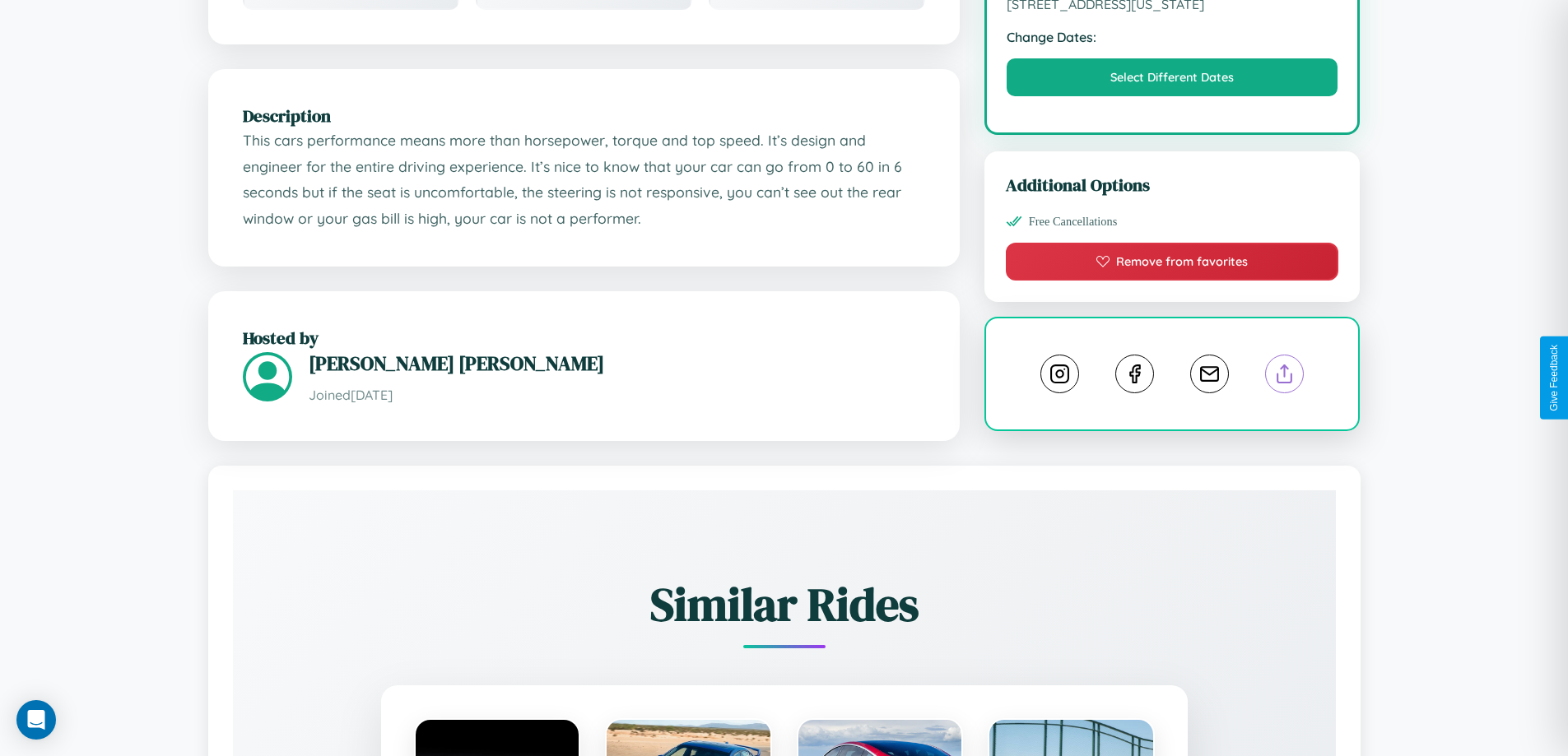
click at [1285, 376] on line at bounding box center [1285, 371] width 0 height 11
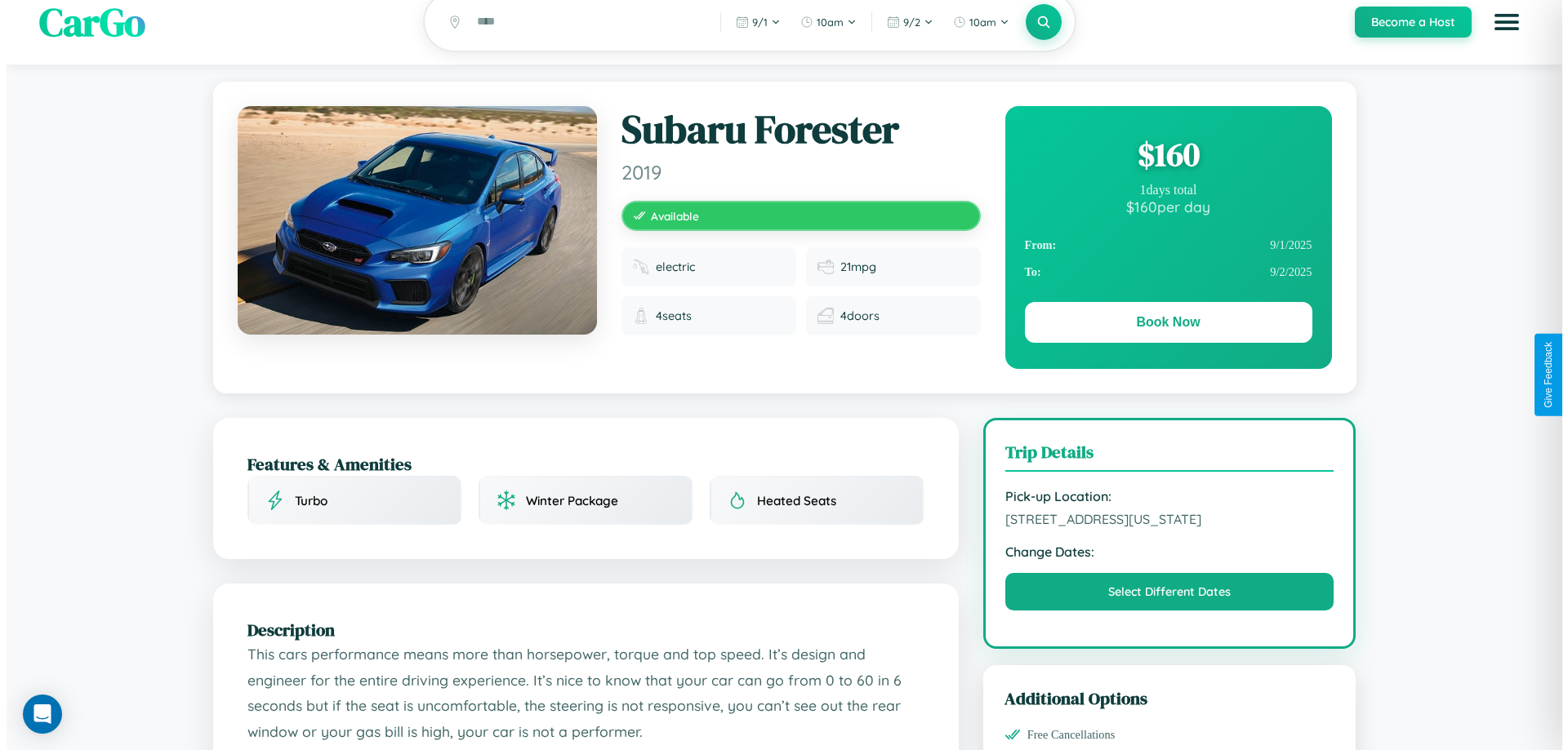
scroll to position [0, 0]
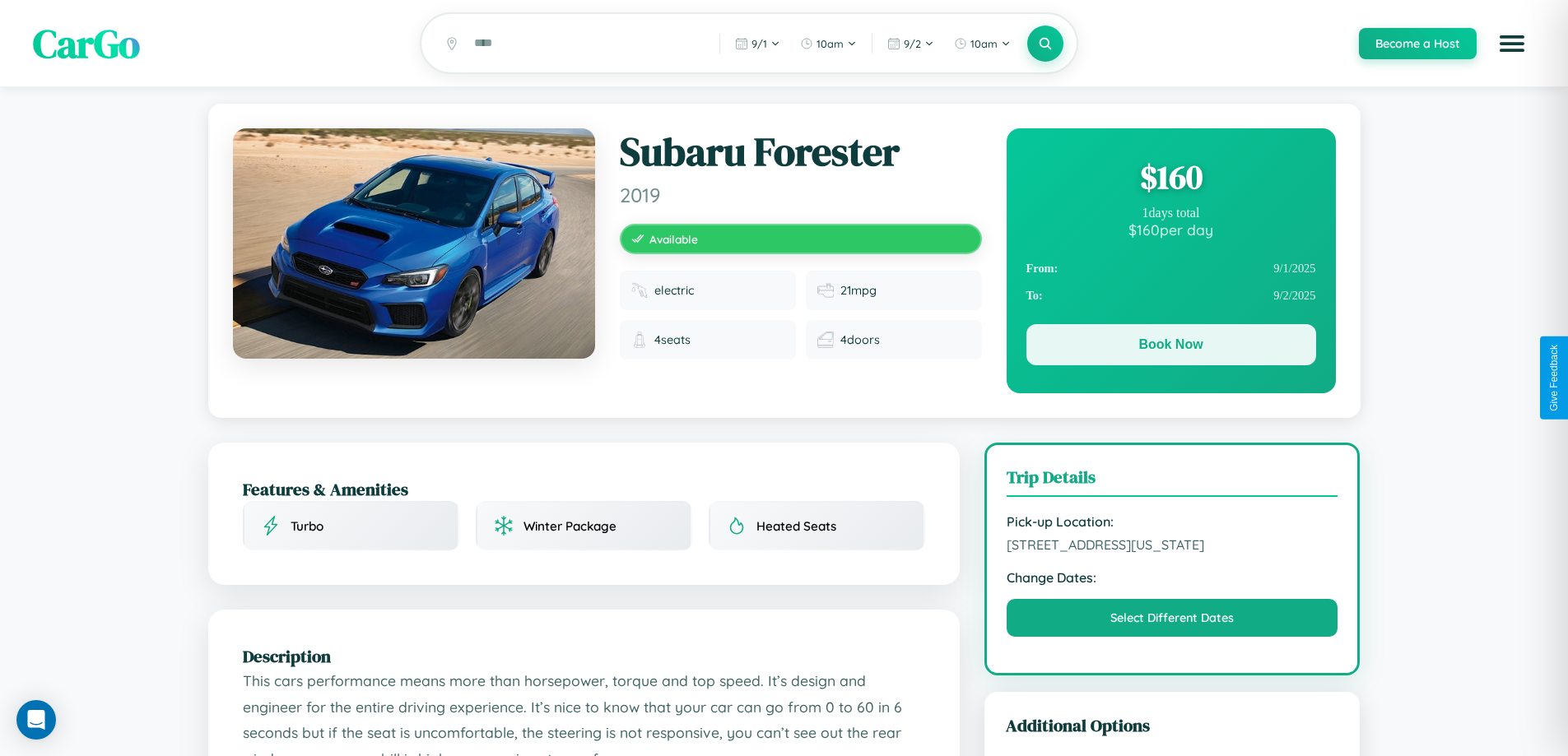
click at [1171, 348] on button "Book Now" at bounding box center [1172, 344] width 290 height 41
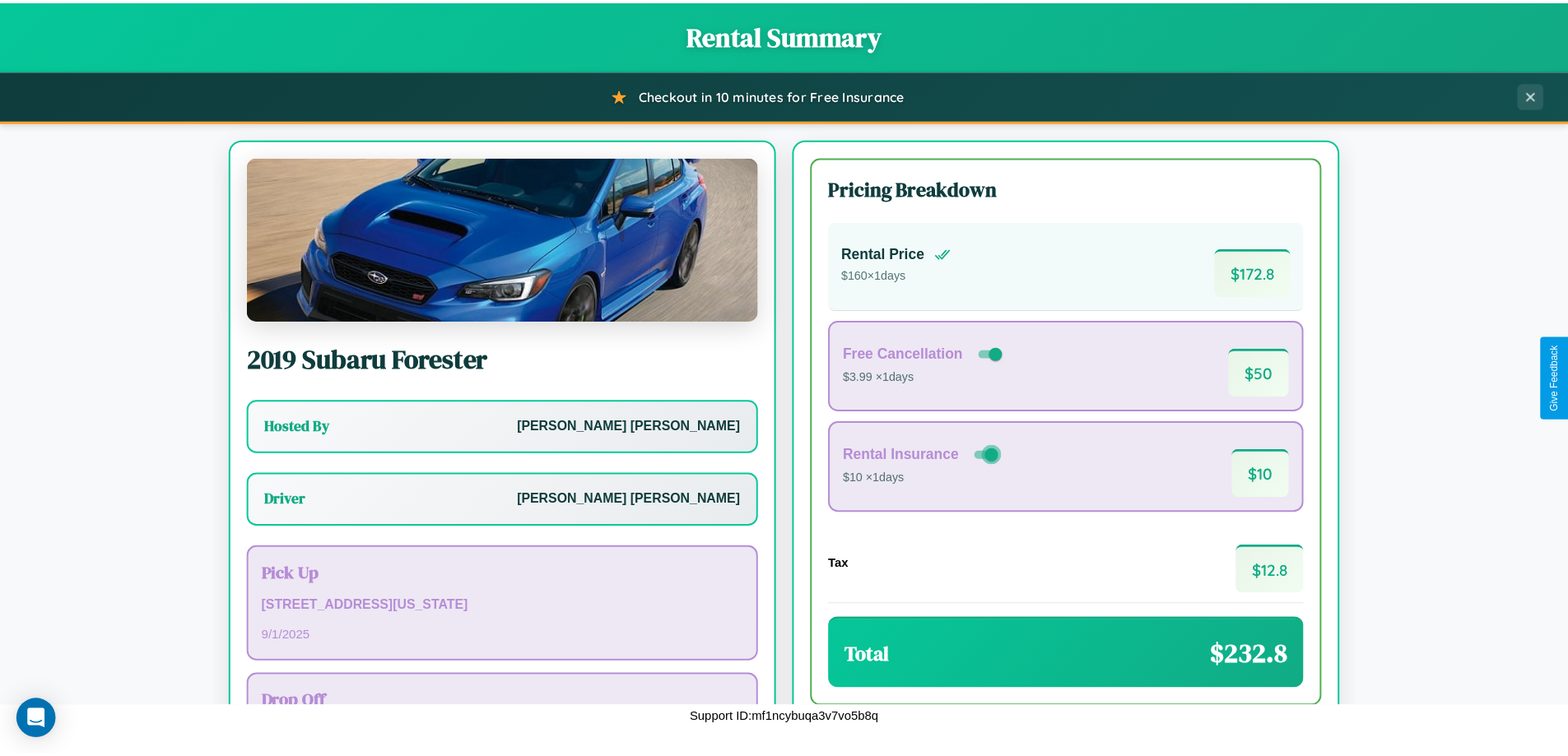
scroll to position [118, 0]
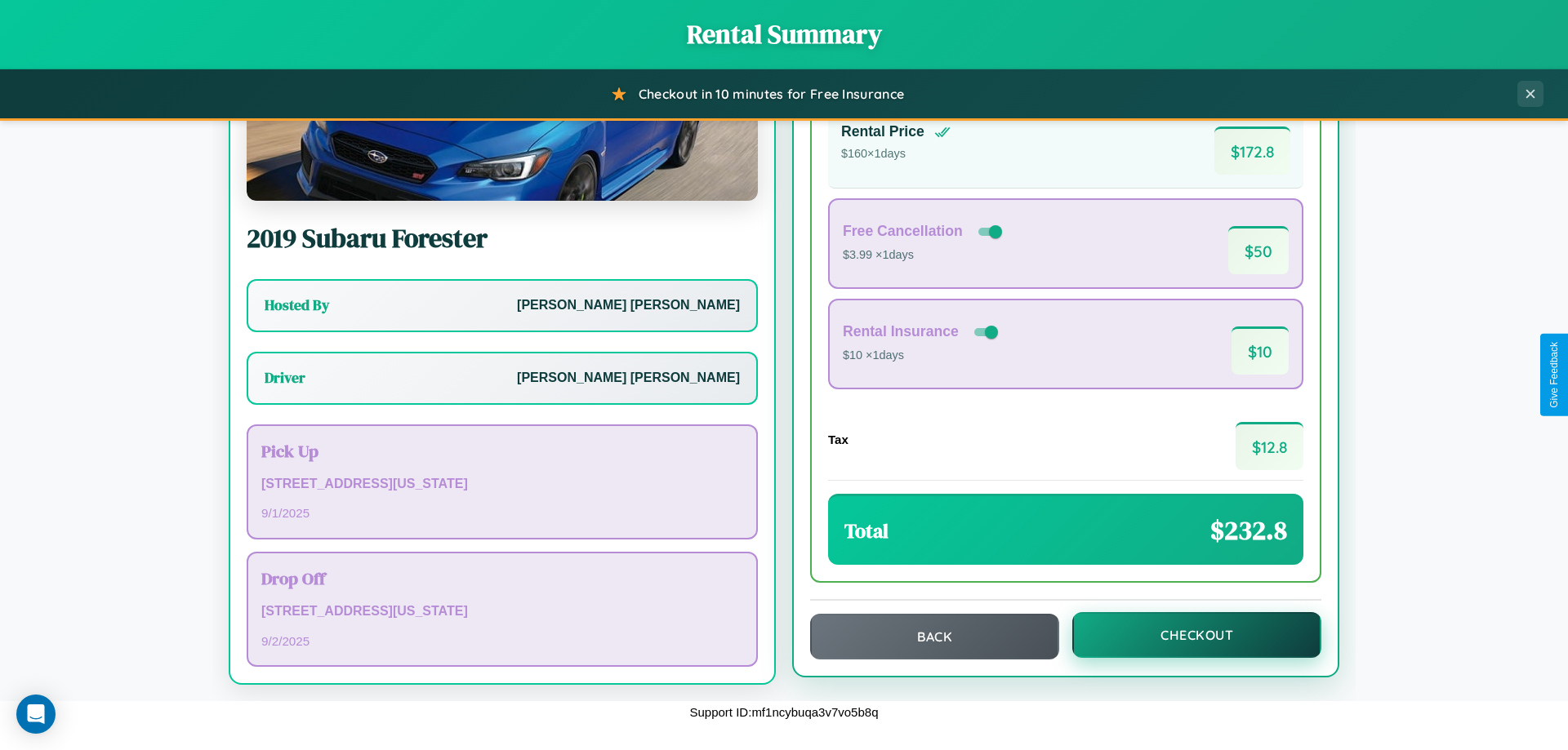
click at [1186, 635] on button "Checkout" at bounding box center [1198, 635] width 250 height 45
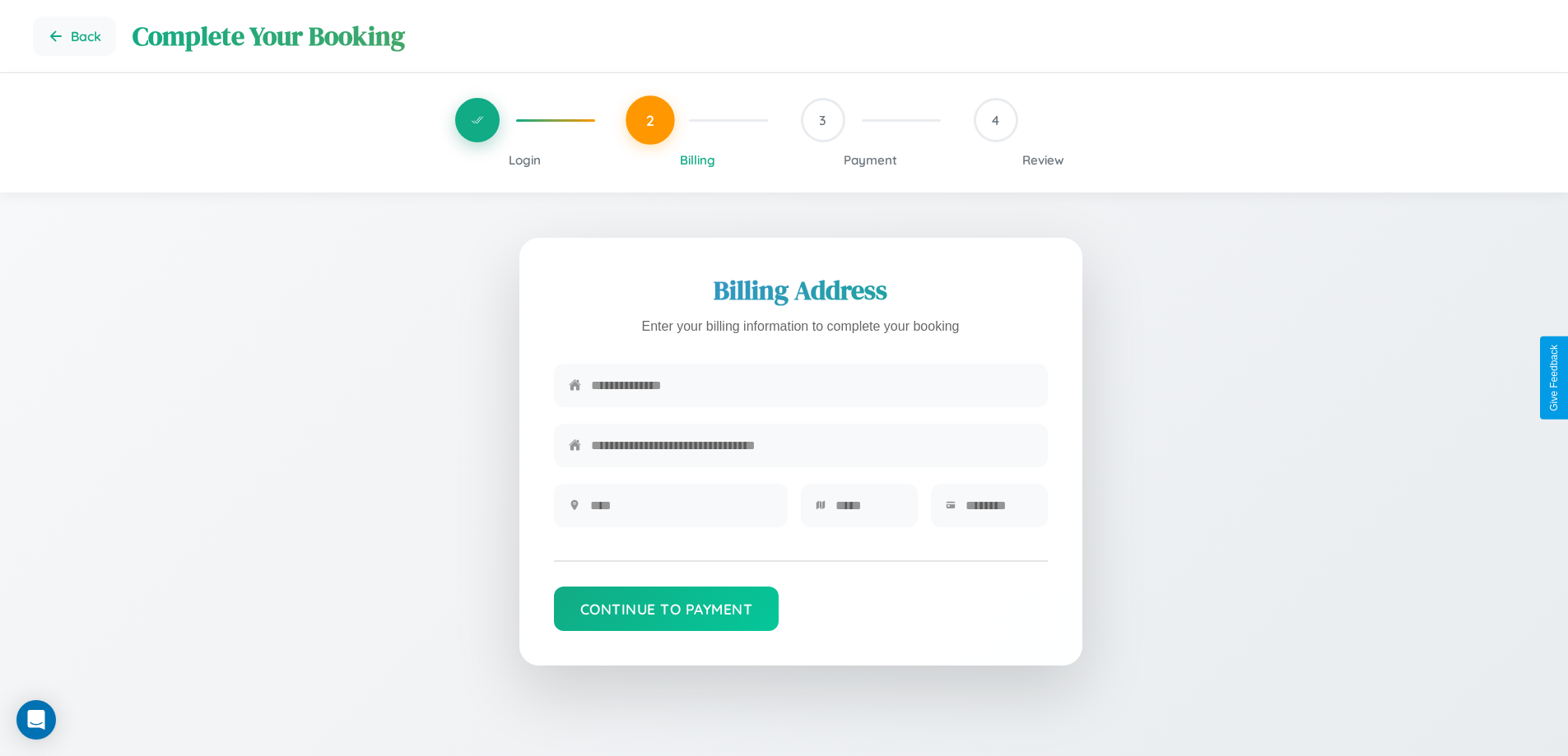
click at [812, 387] on input "text" at bounding box center [812, 386] width 442 height 40
type input "**********"
click at [681, 511] on input "text" at bounding box center [682, 506] width 183 height 40
type input "********"
click at [869, 511] on input "text" at bounding box center [869, 506] width 68 height 40
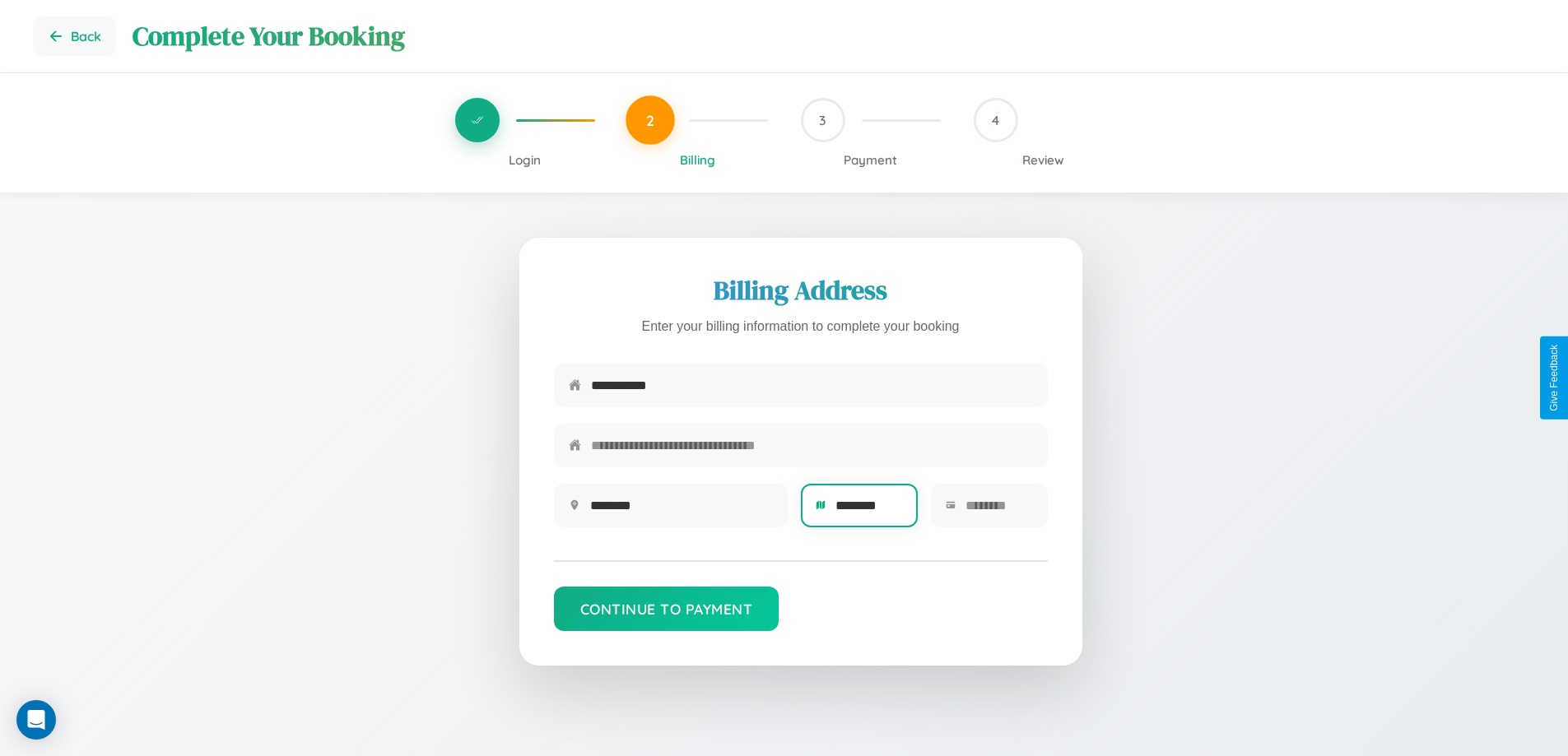
type input "********"
click at [998, 511] on input "text" at bounding box center [999, 506] width 68 height 40
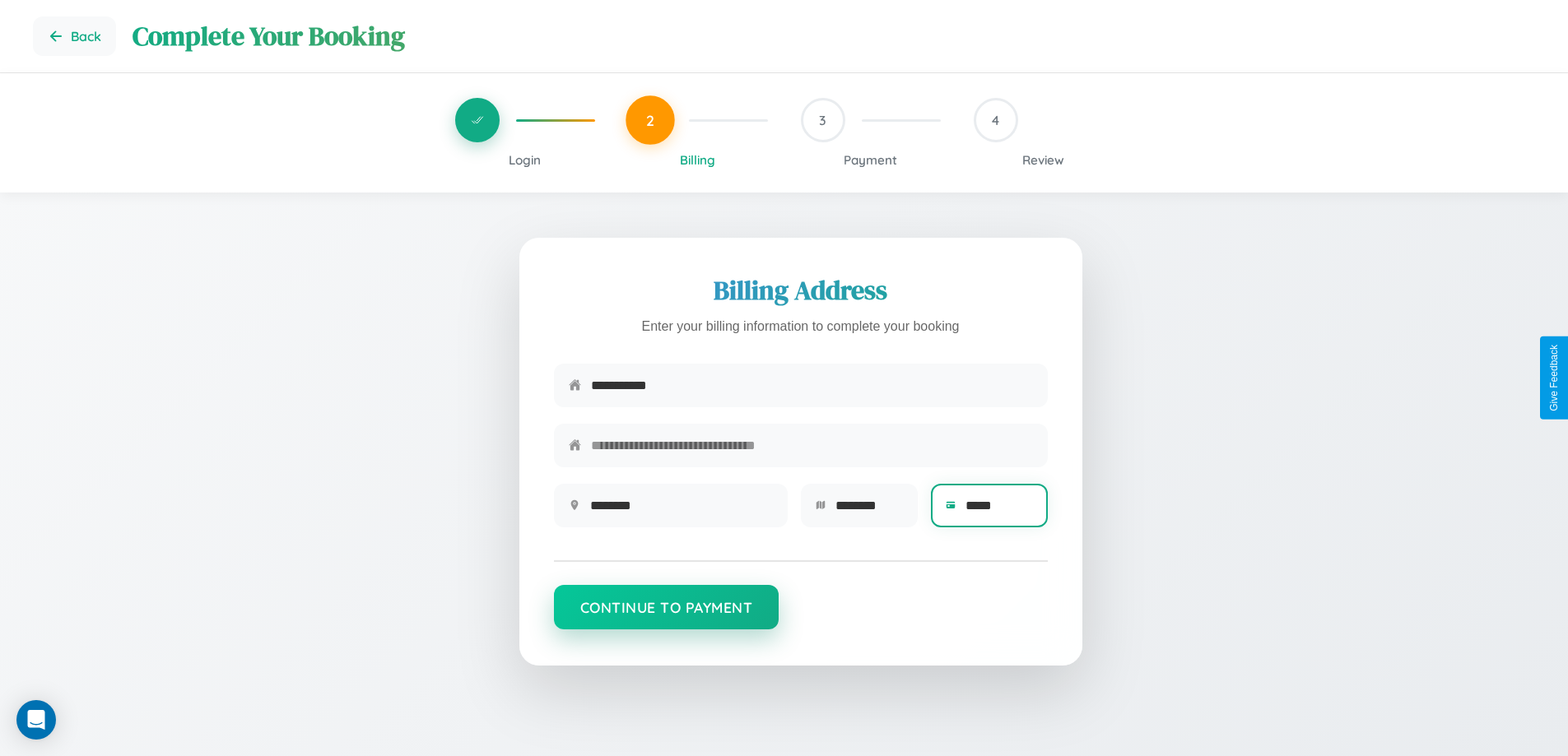
type input "*****"
click at [666, 615] on button "Continue to Payment" at bounding box center [667, 607] width 226 height 45
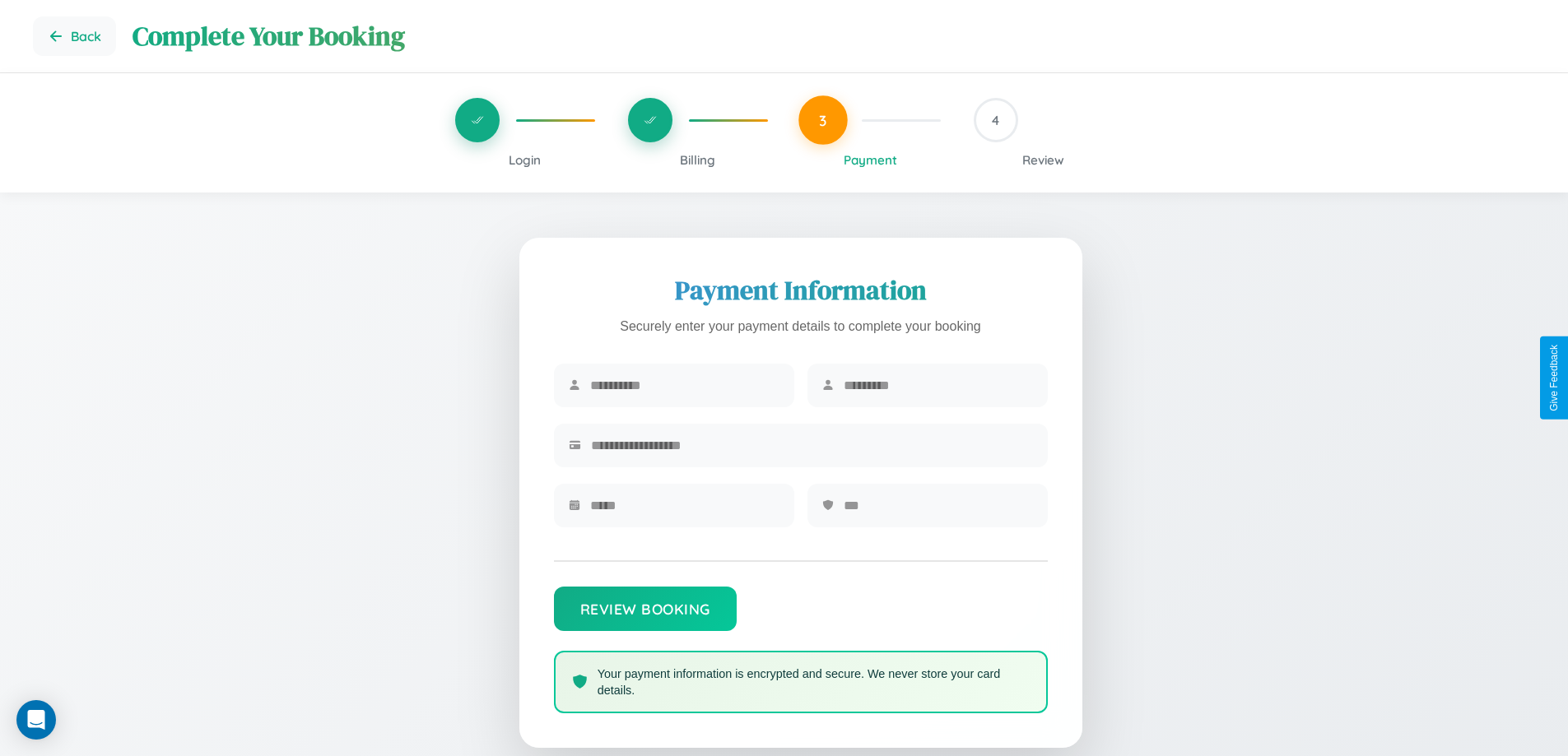
click at [684, 386] on input "text" at bounding box center [685, 386] width 190 height 40
type input "******"
click at [937, 386] on input "text" at bounding box center [938, 386] width 190 height 40
type input "*******"
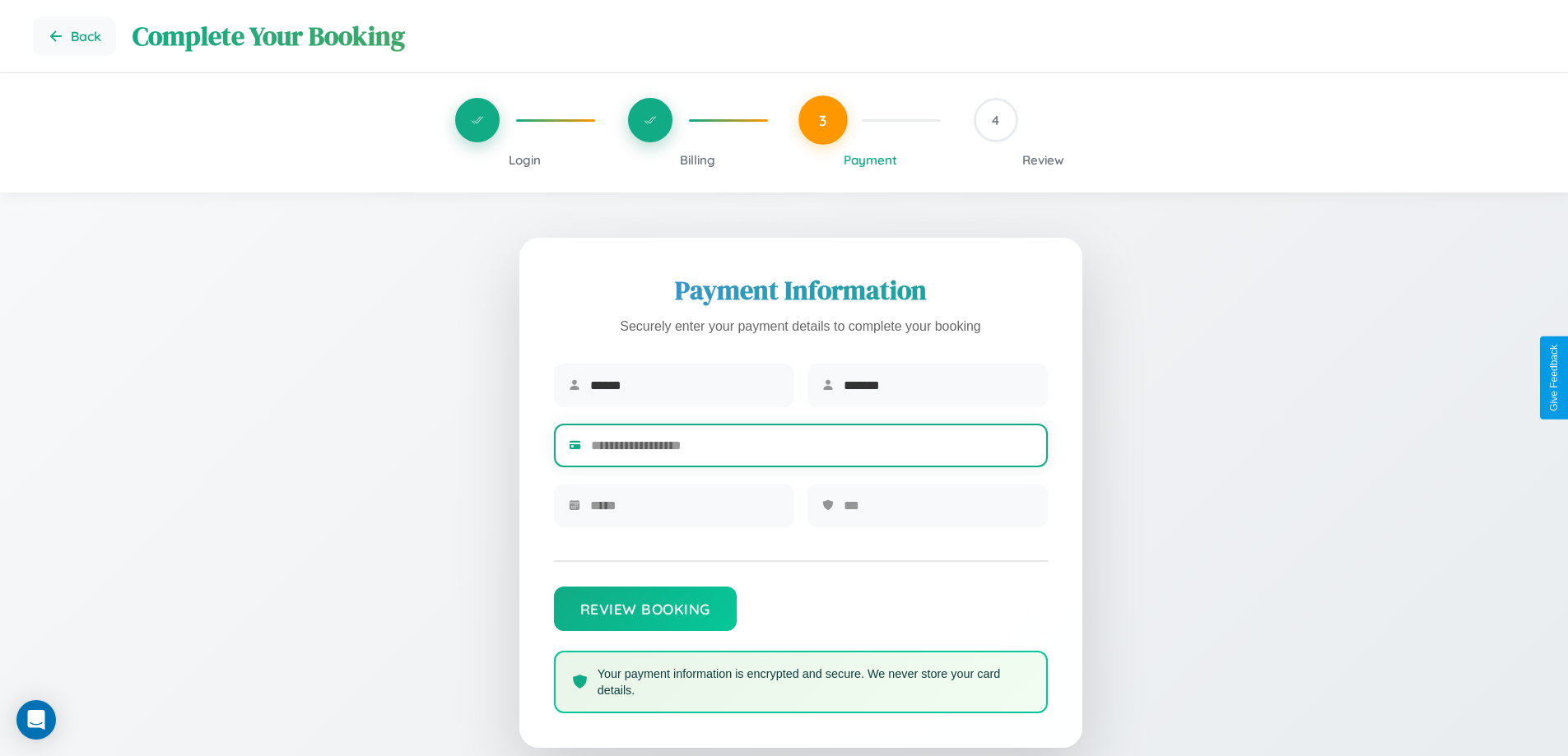
click at [812, 448] on input "text" at bounding box center [812, 446] width 442 height 40
type input "**********"
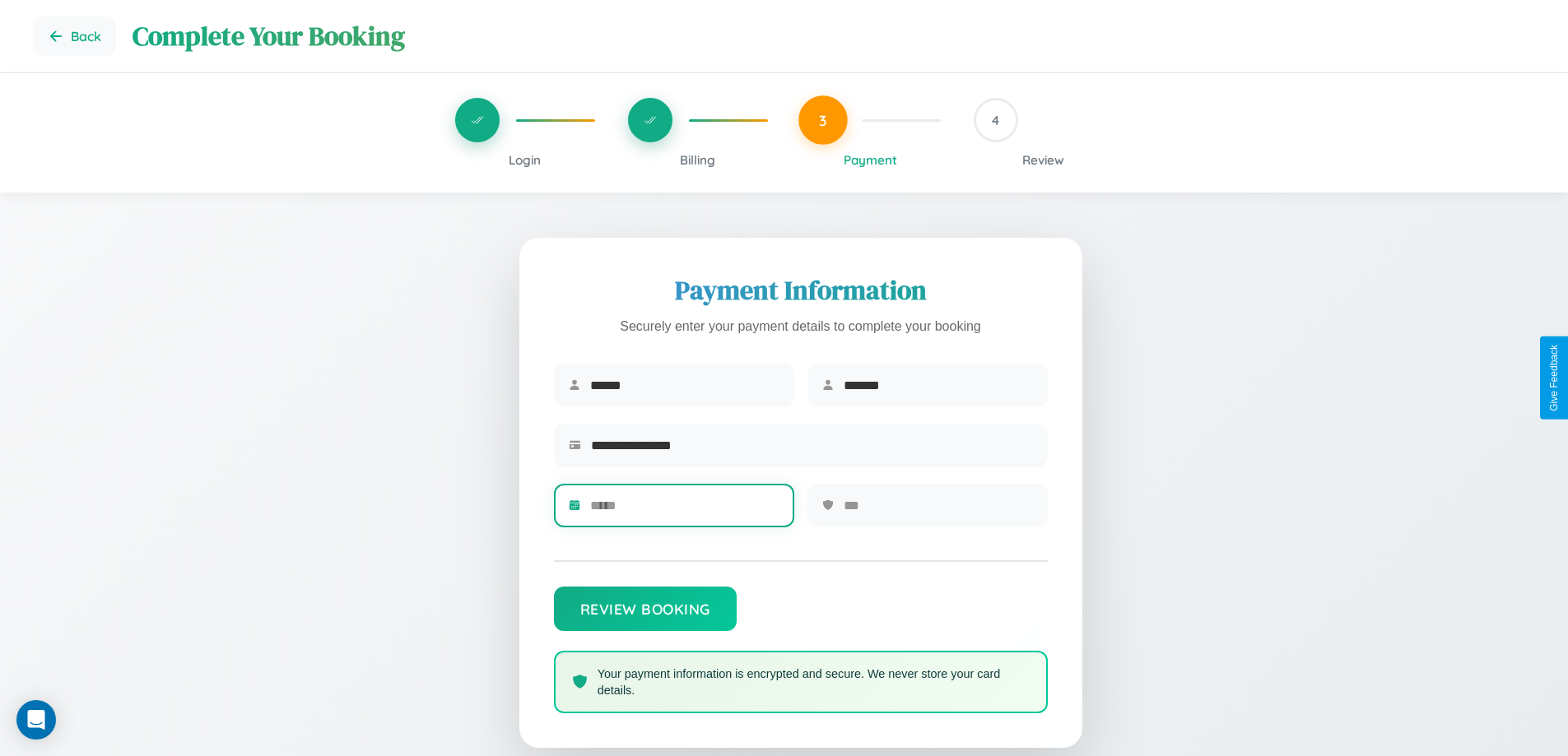
click at [684, 511] on input "text" at bounding box center [685, 506] width 190 height 40
type input "*****"
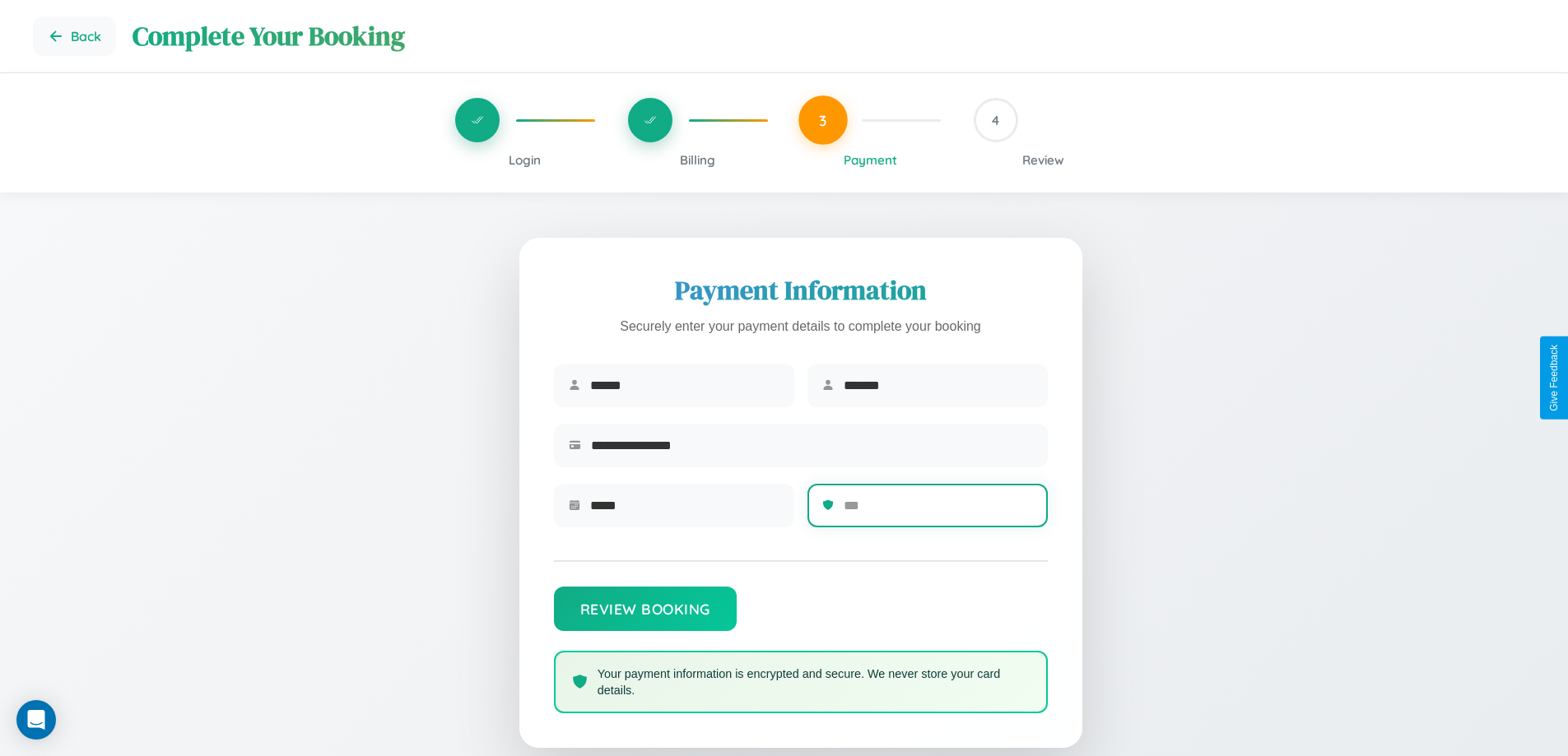
click at [937, 511] on input "text" at bounding box center [938, 506] width 190 height 40
type input "***"
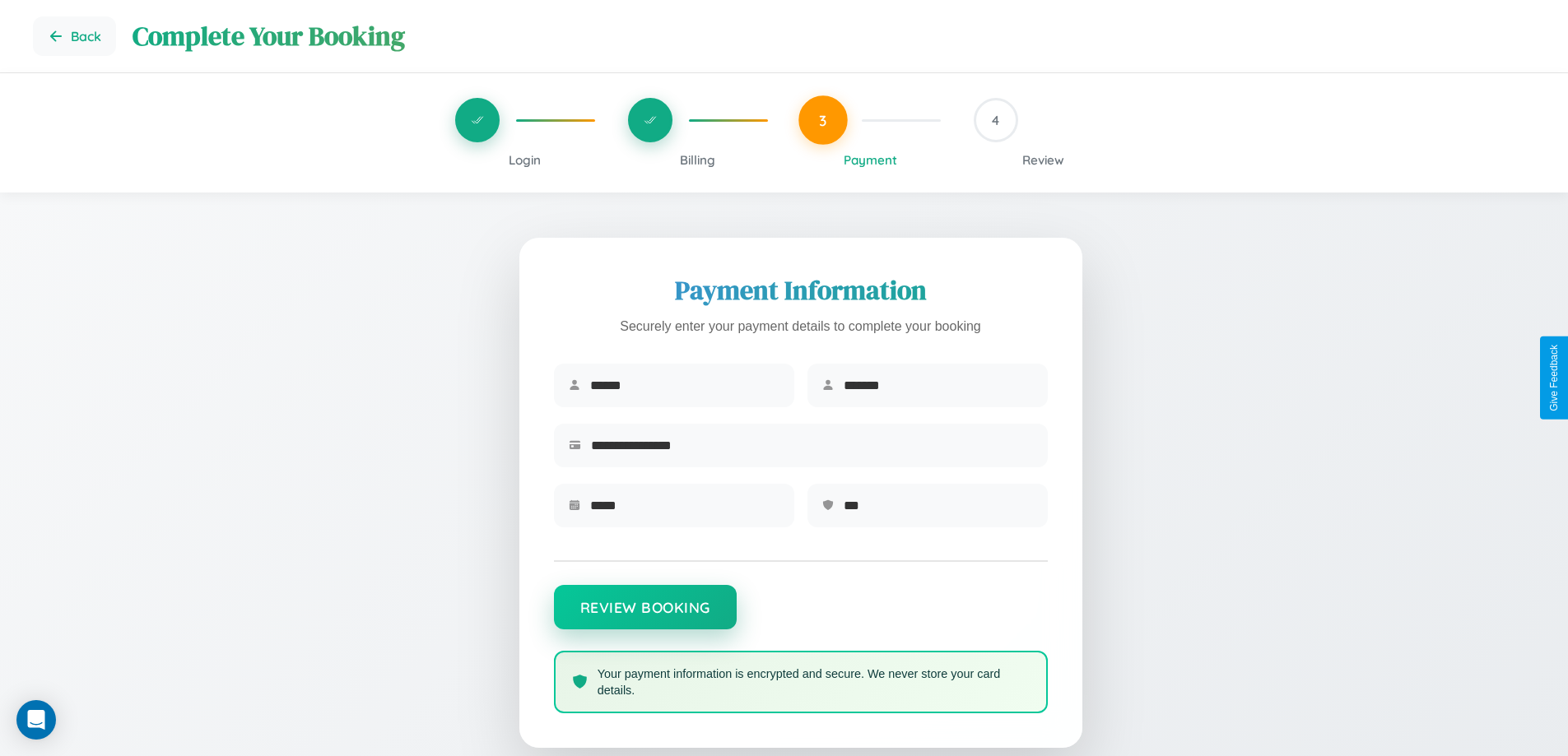
click at [645, 615] on button "Review Booking" at bounding box center [646, 607] width 183 height 45
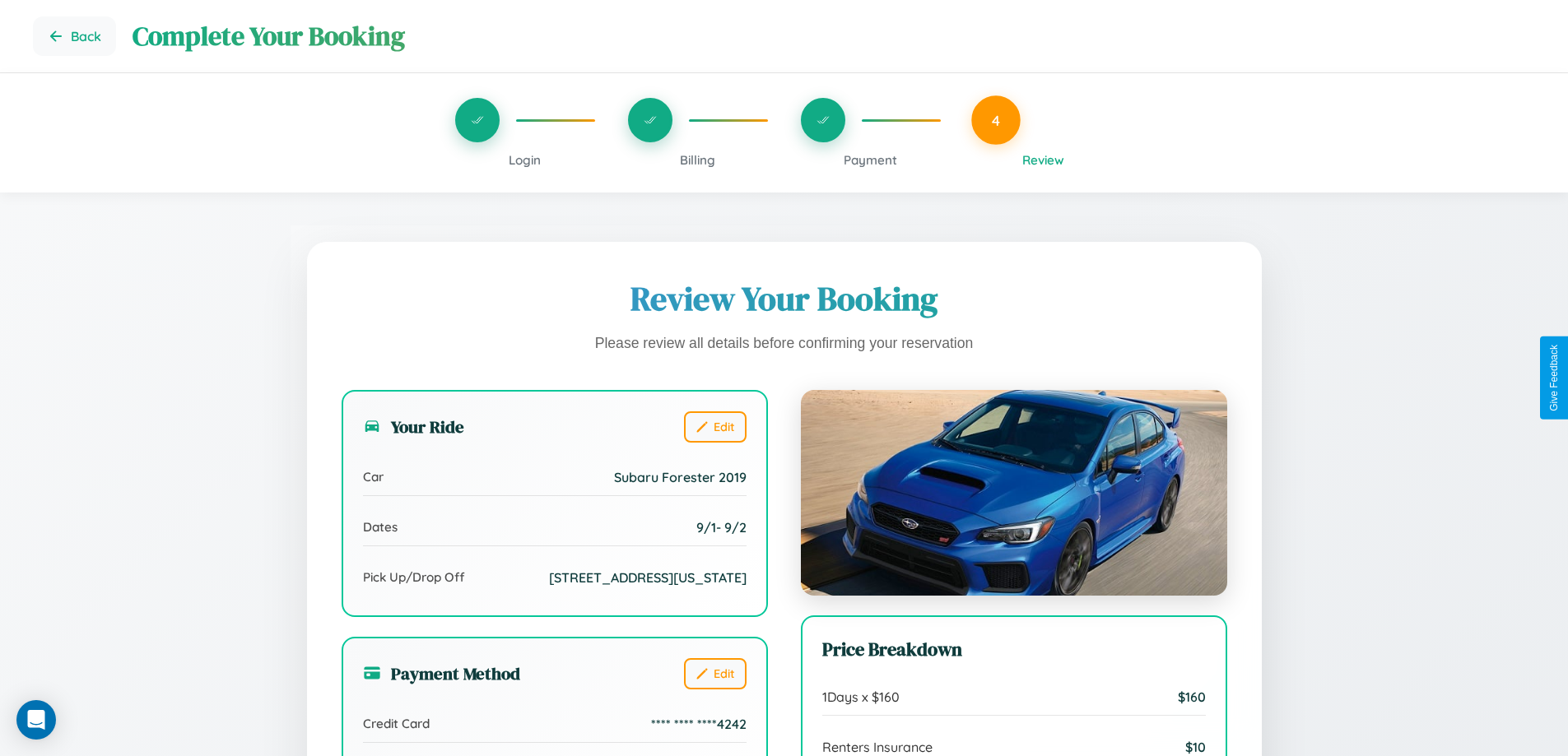
click at [870, 160] on span "Payment" at bounding box center [871, 160] width 53 height 15
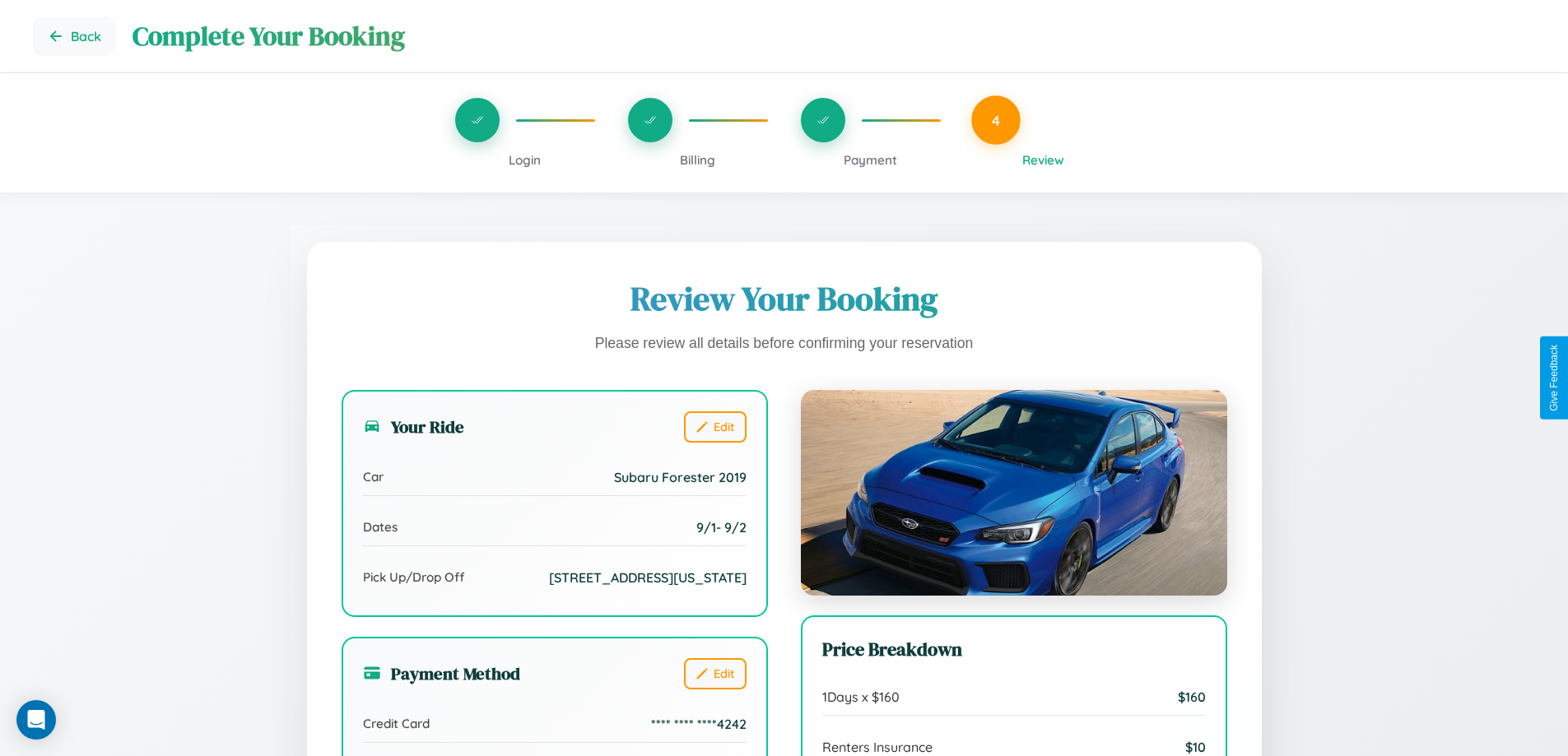
click at [870, 160] on span "Payment" at bounding box center [871, 160] width 53 height 15
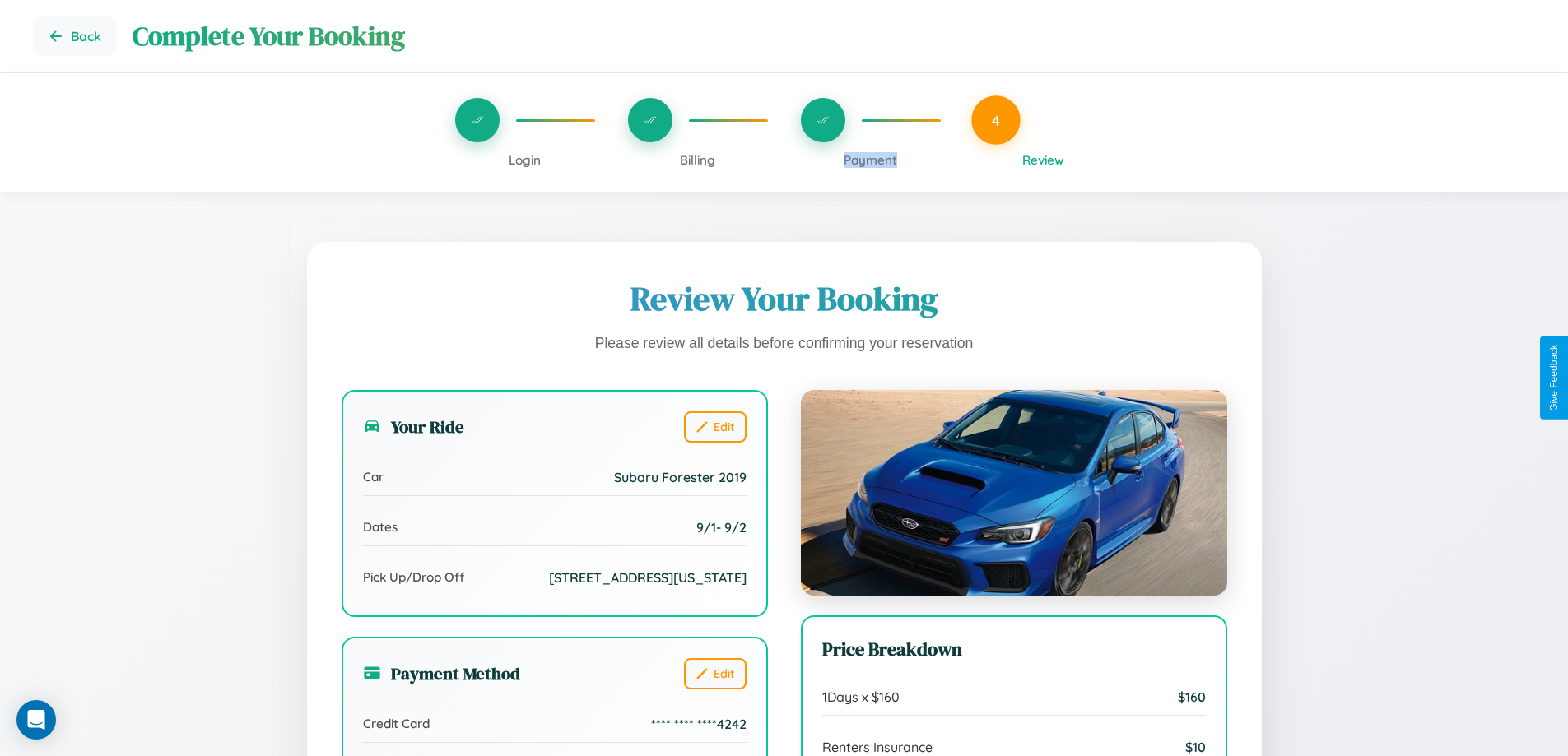
click at [870, 160] on span "Payment" at bounding box center [871, 160] width 53 height 15
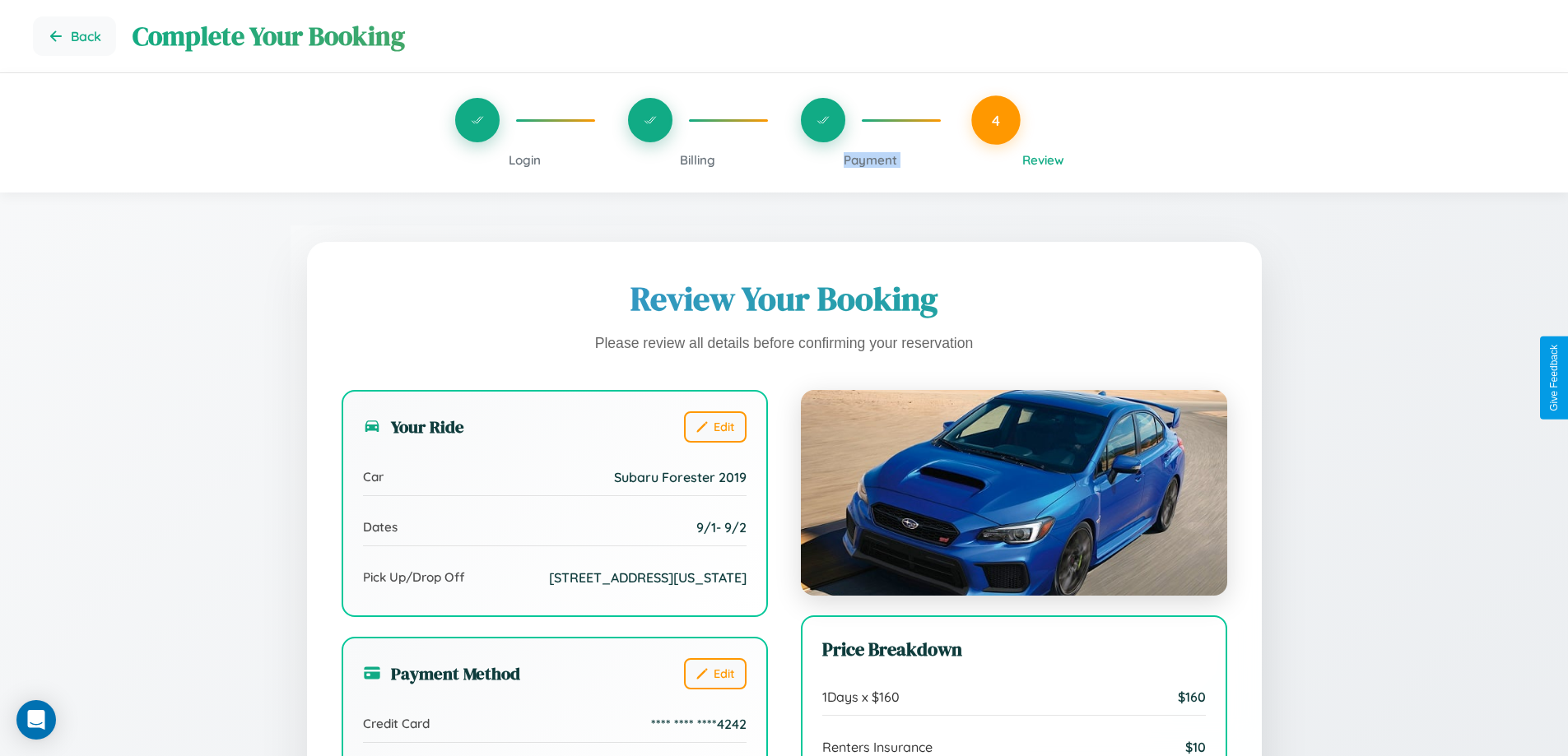
click at [870, 160] on span "Payment" at bounding box center [871, 160] width 53 height 15
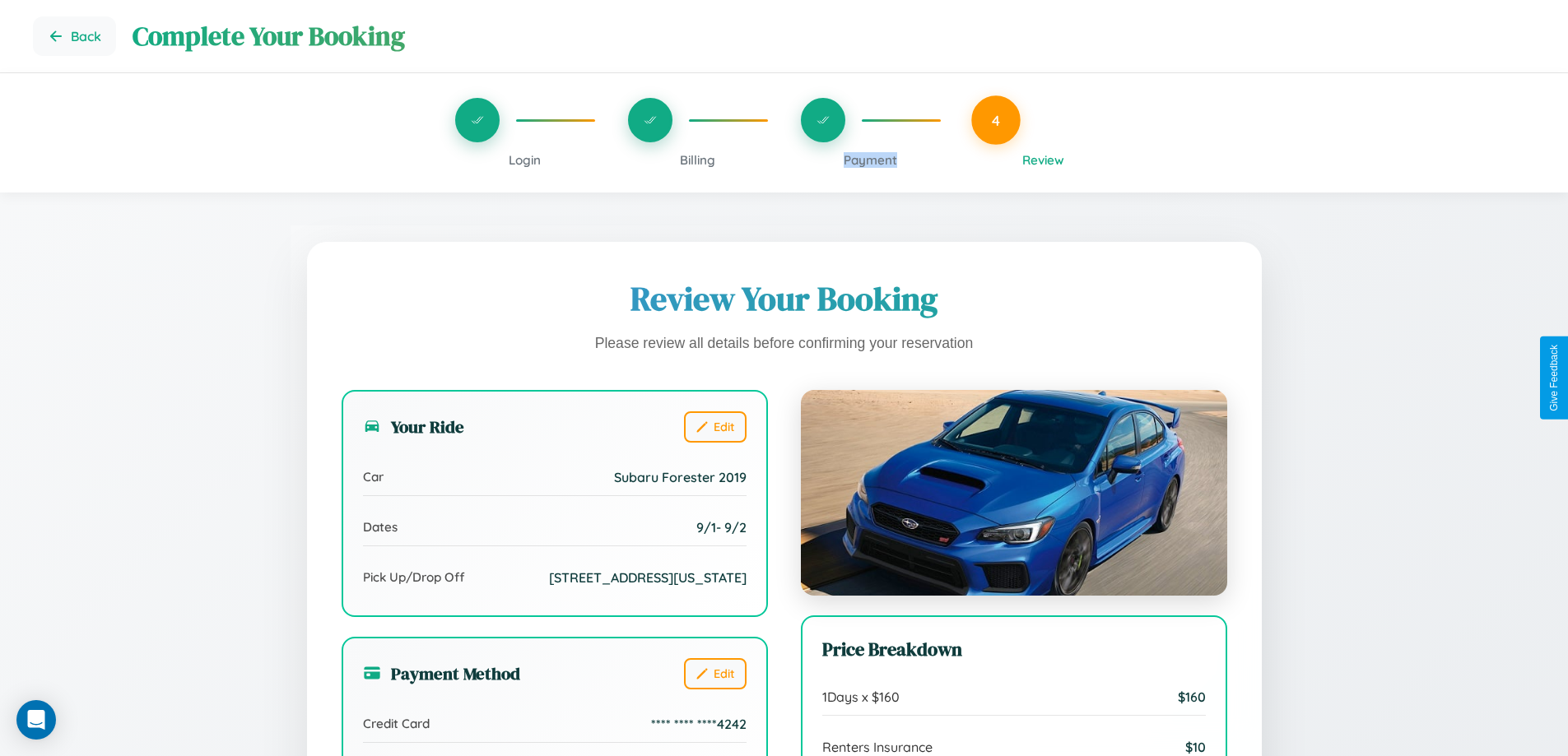
click at [870, 160] on span "Payment" at bounding box center [871, 160] width 53 height 15
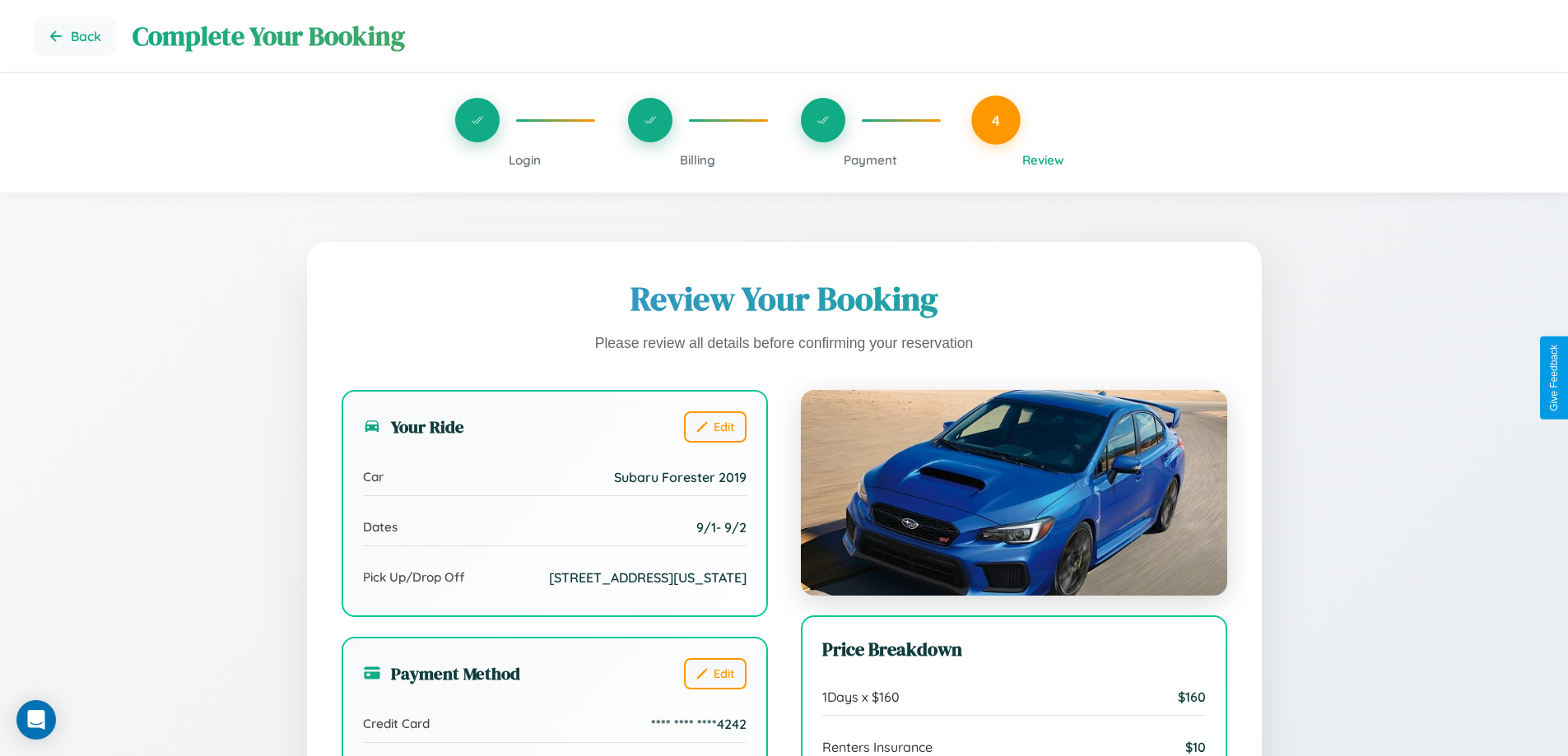
scroll to position [504, 0]
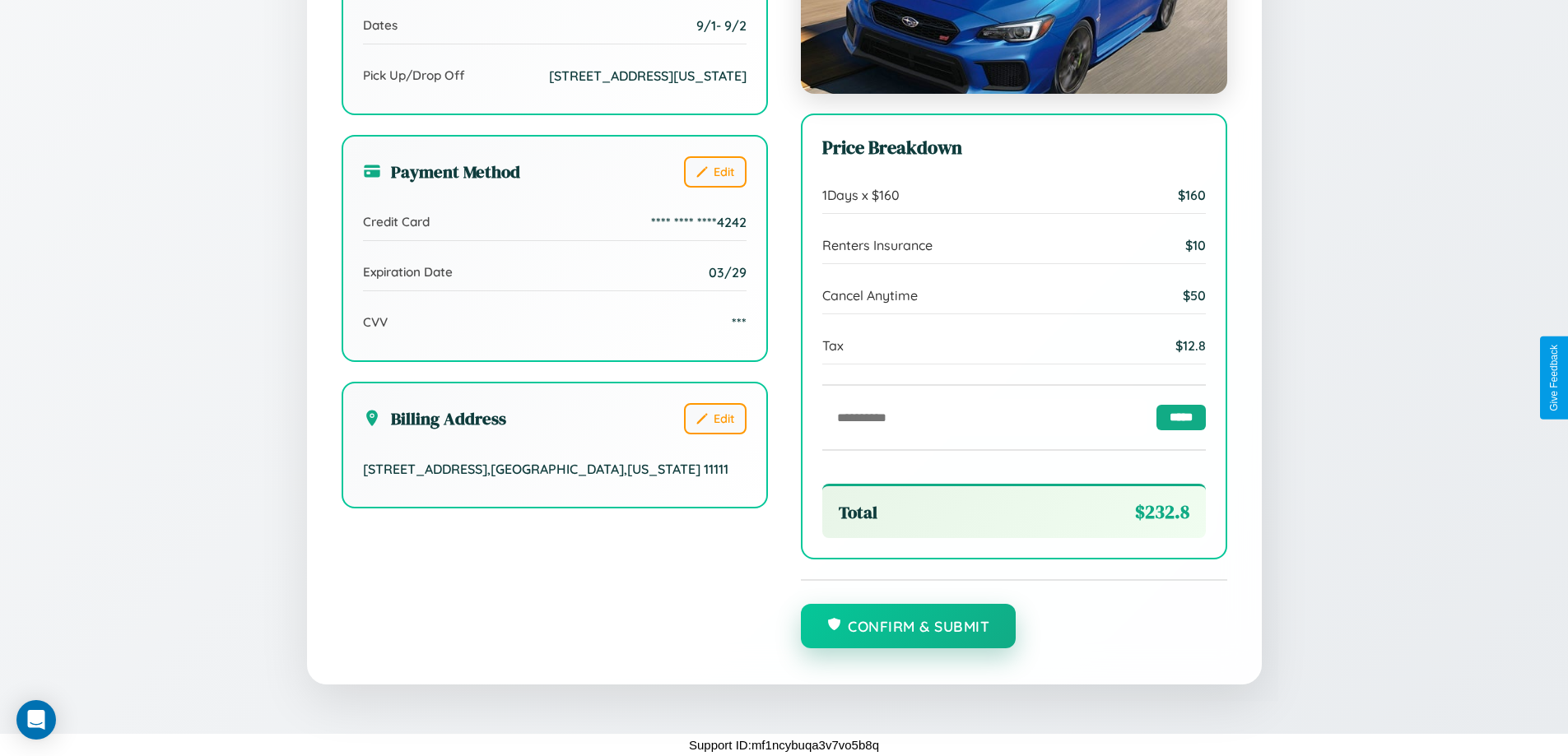
click at [908, 627] on button "Confirm & Submit" at bounding box center [909, 626] width 215 height 45
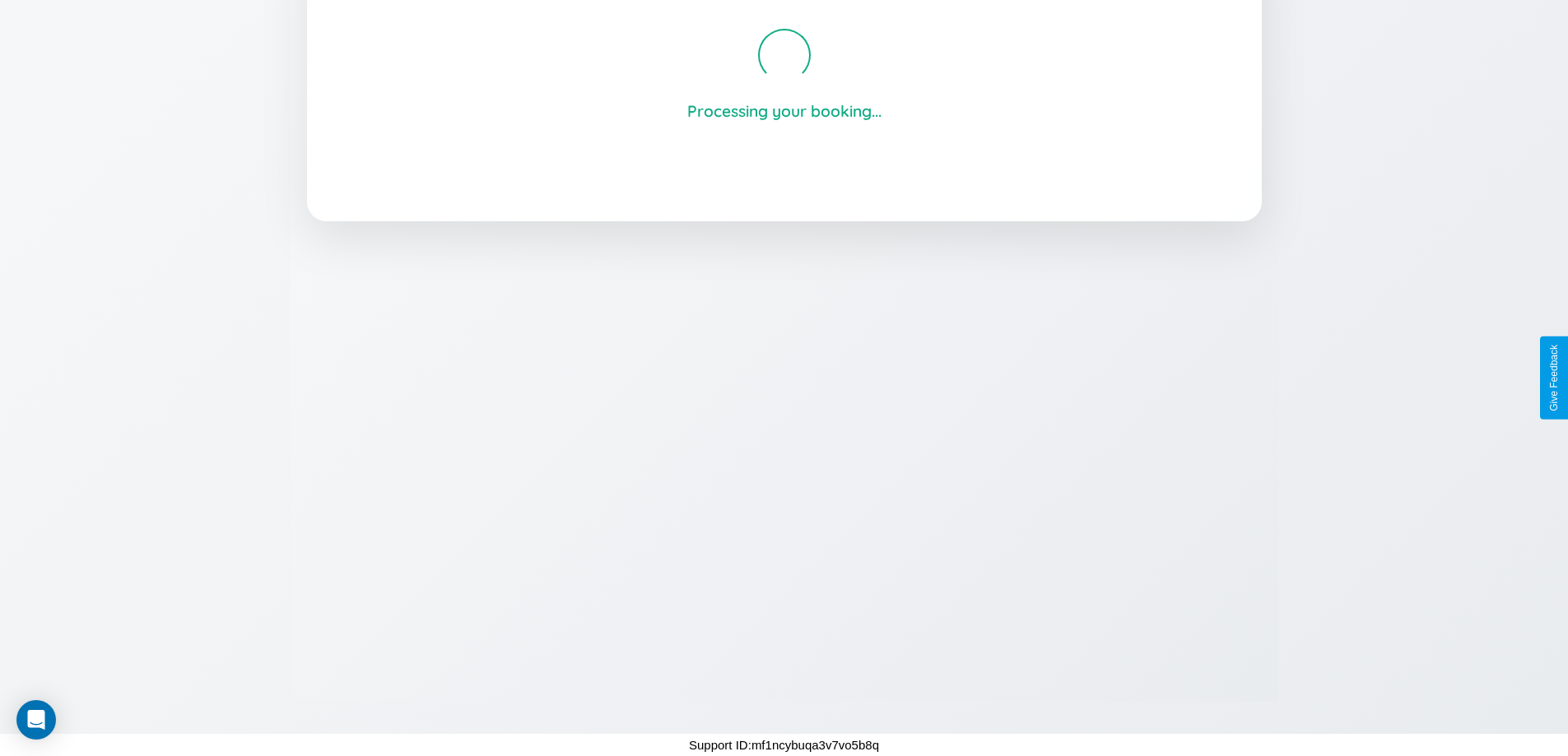
scroll to position [313, 0]
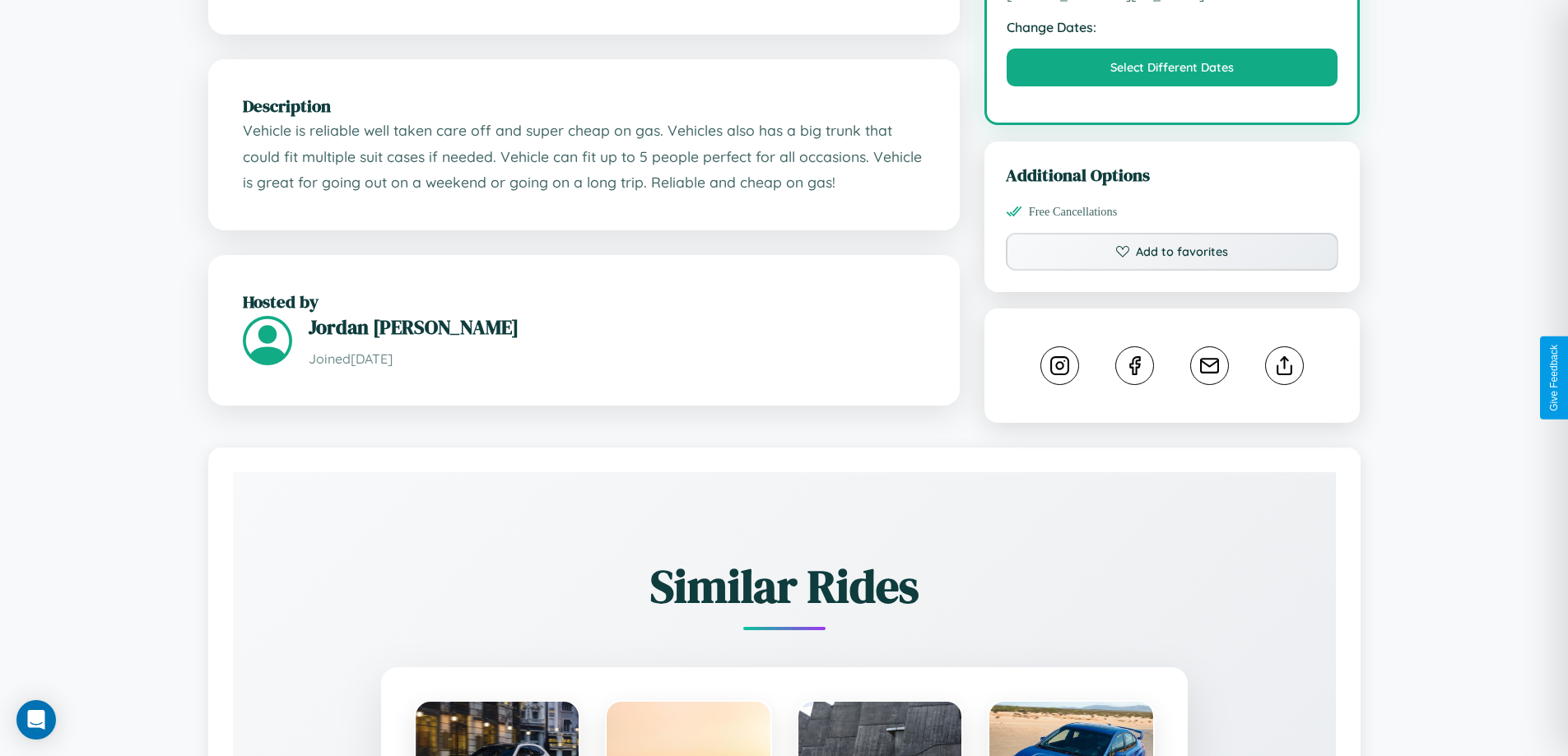
scroll to position [557, 0]
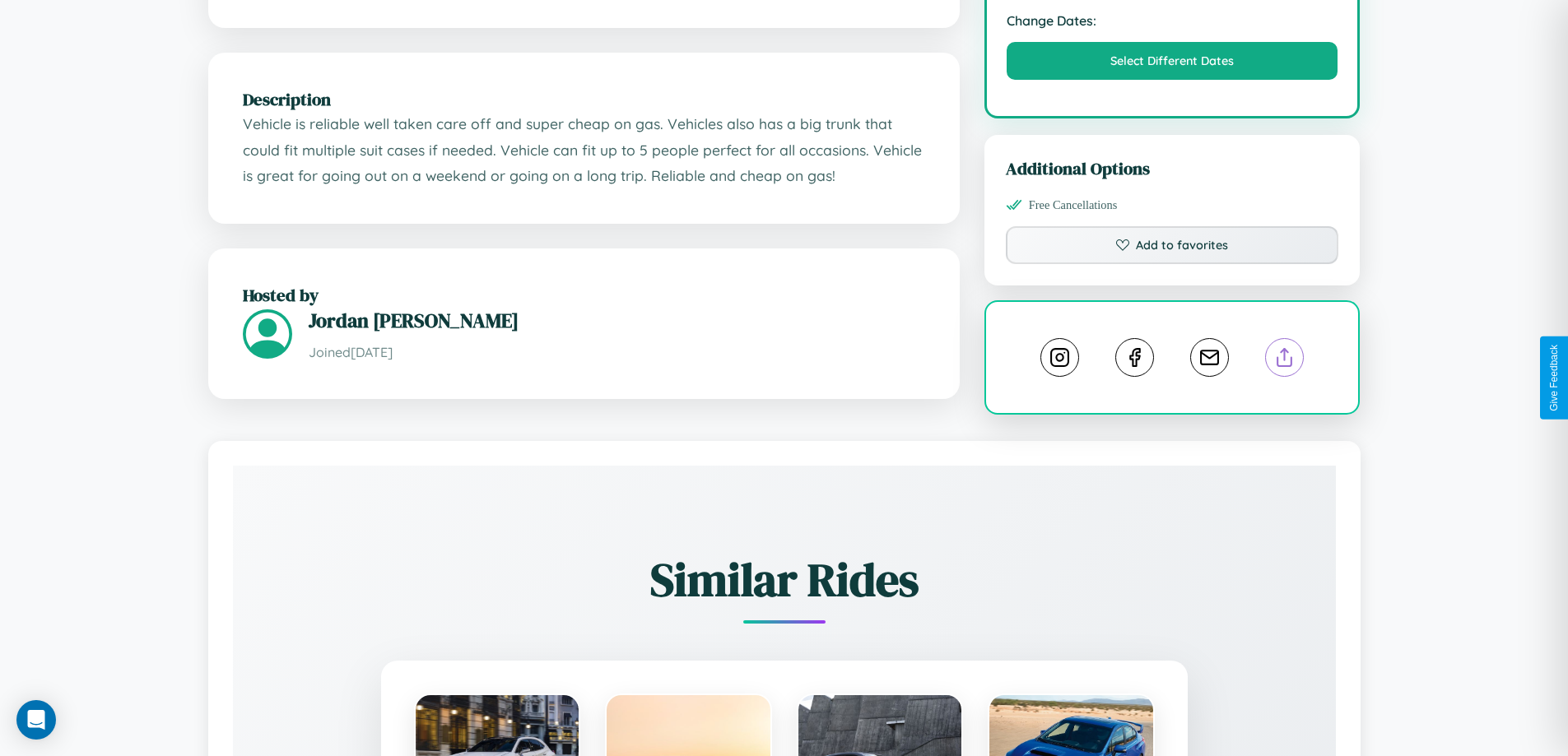
click at [1285, 361] on line at bounding box center [1285, 354] width 0 height 11
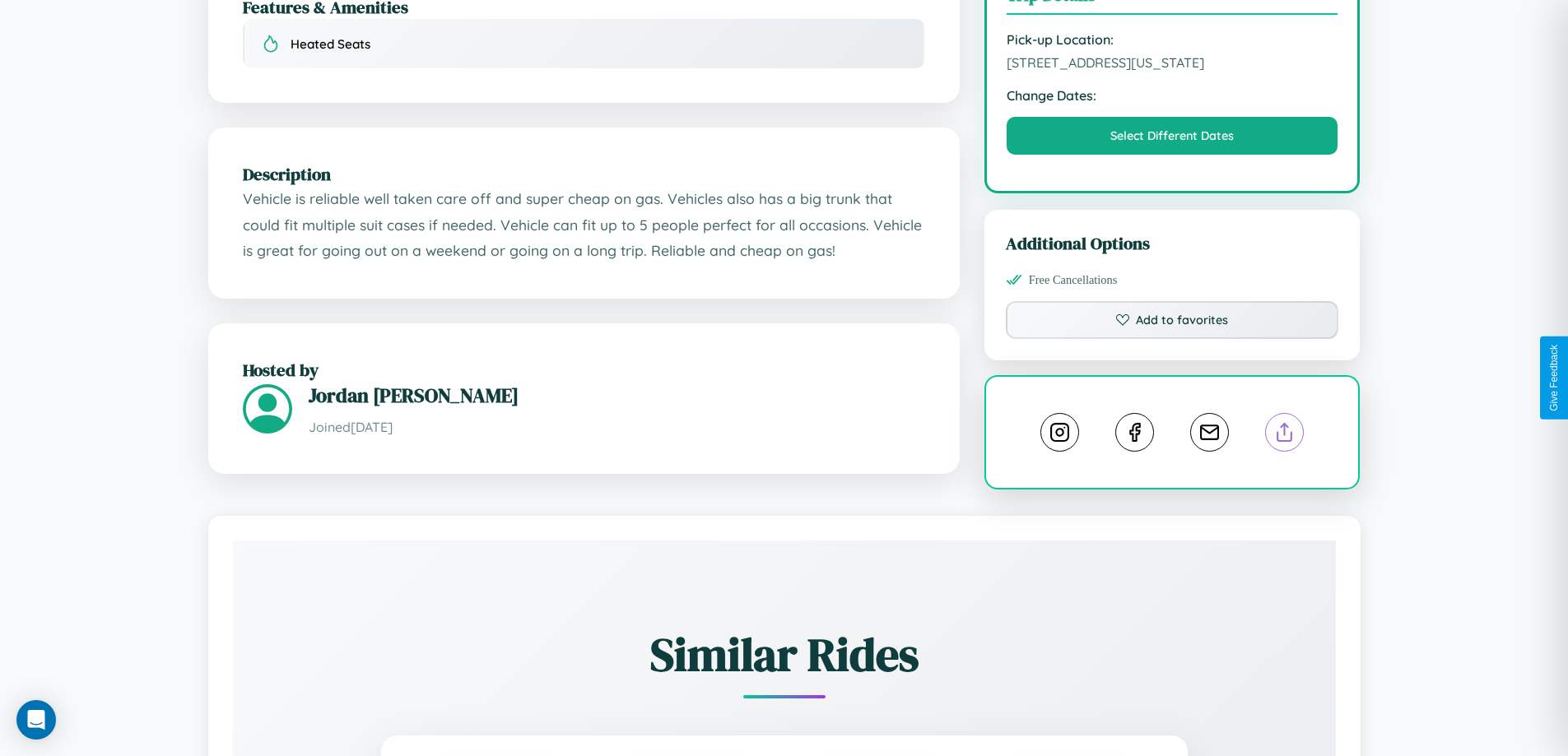
scroll to position [444, 0]
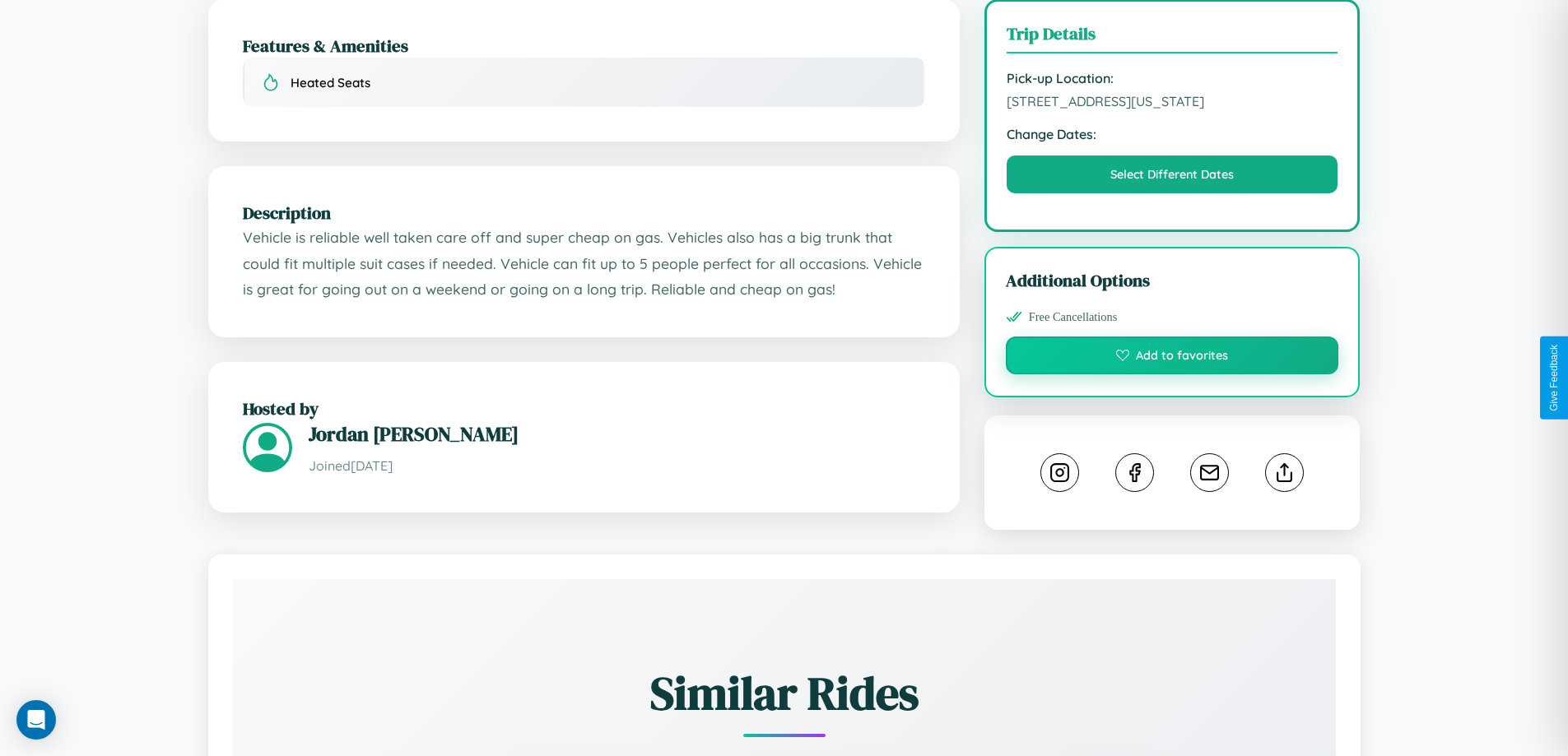
click at [1173, 374] on button "Add to favorites" at bounding box center [1173, 355] width 333 height 38
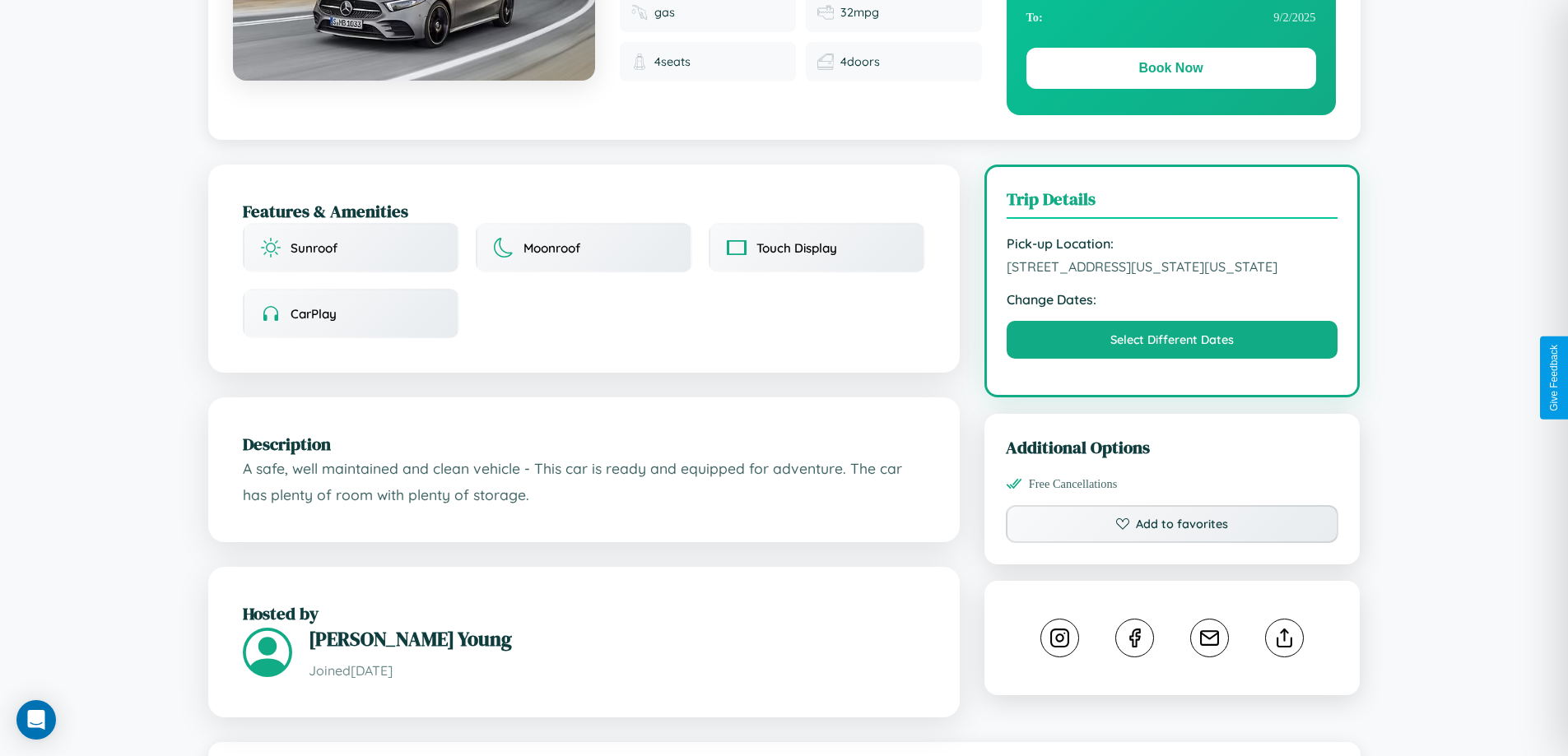
scroll to position [557, 0]
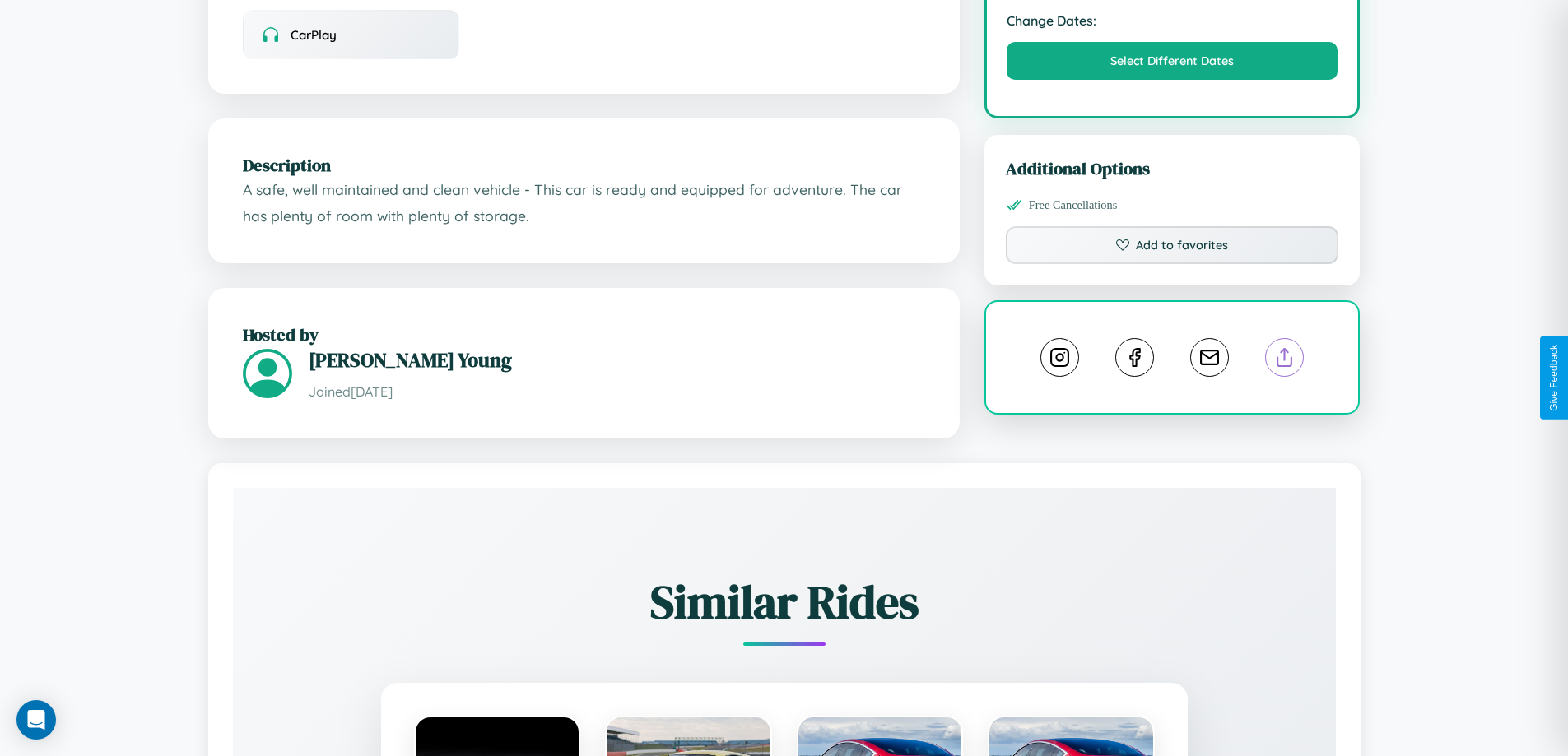
click at [1285, 361] on line at bounding box center [1285, 354] width 0 height 11
